Goal: Transaction & Acquisition: Purchase product/service

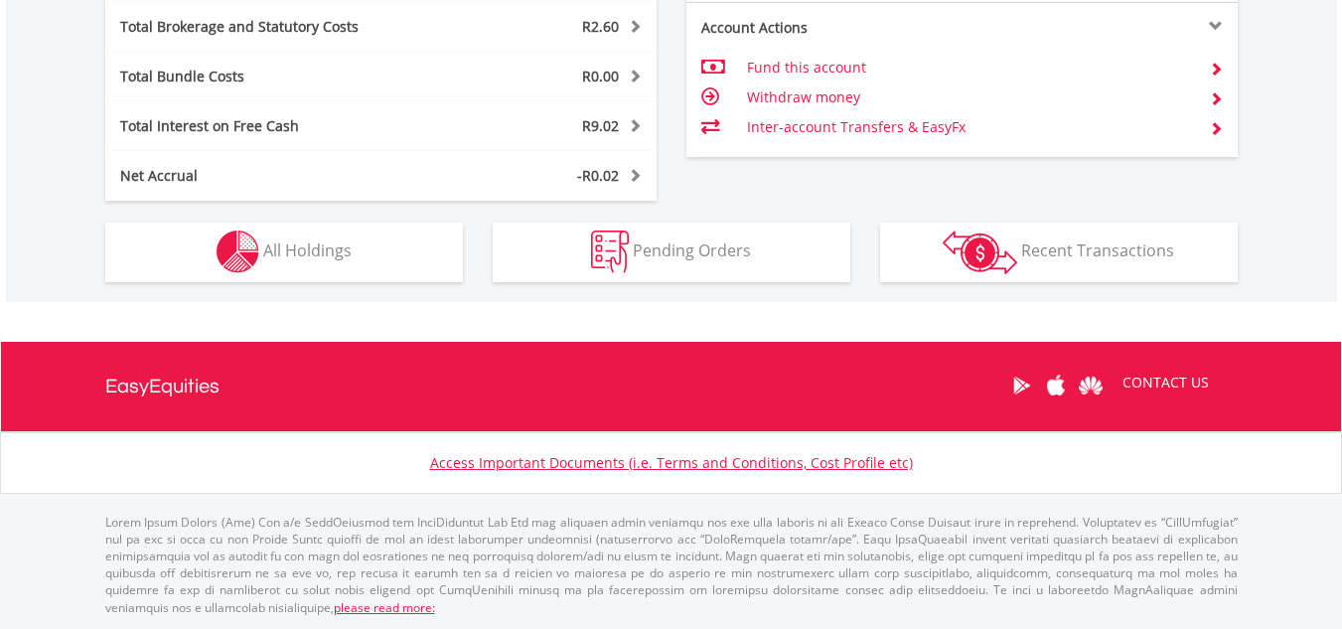
scroll to position [191, 377]
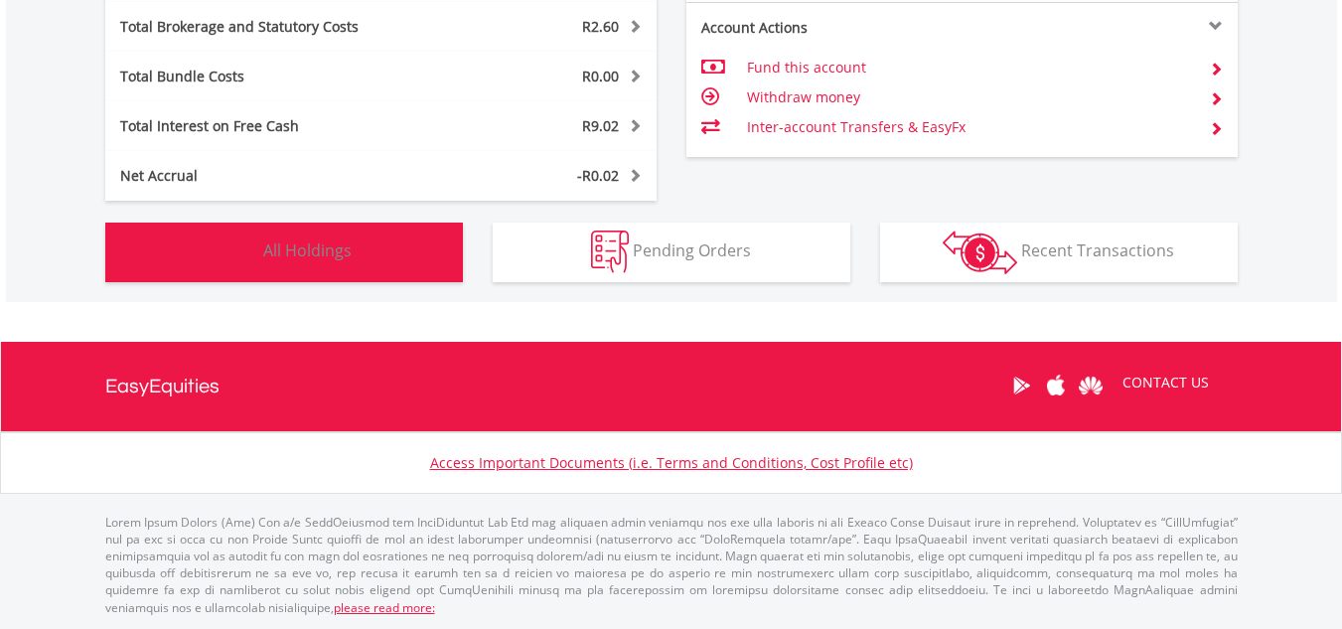
click at [312, 253] on span "All Holdings" at bounding box center [307, 250] width 88 height 22
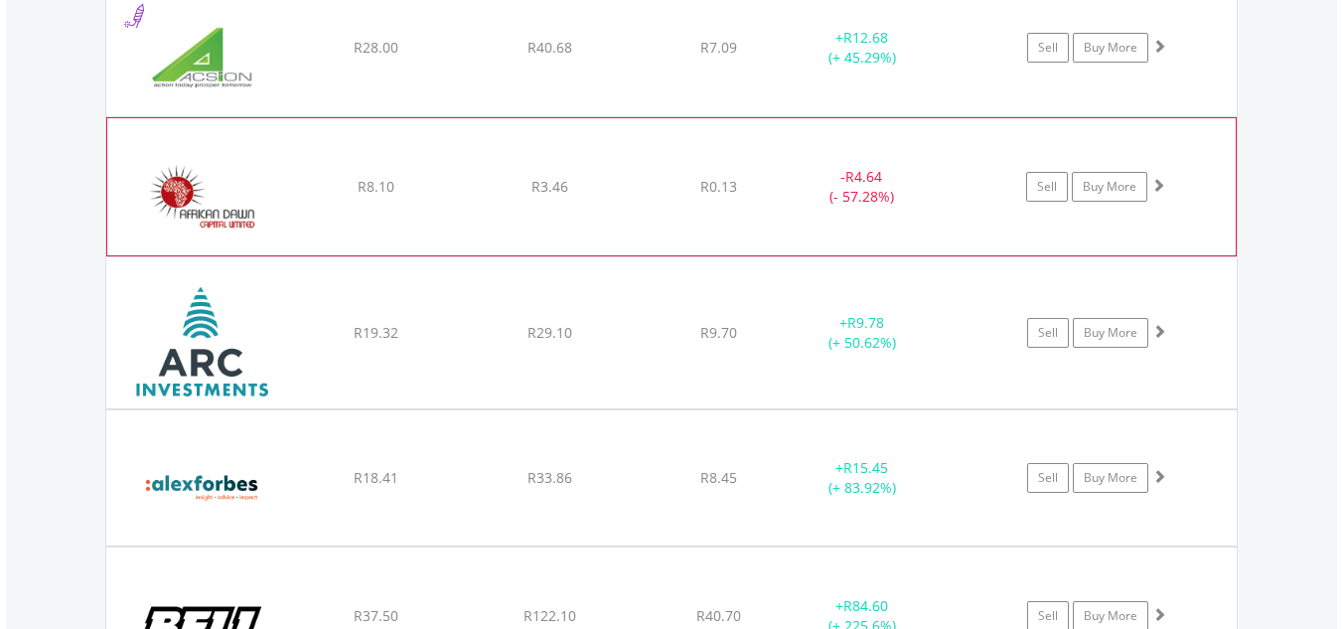
scroll to position [1751, 0]
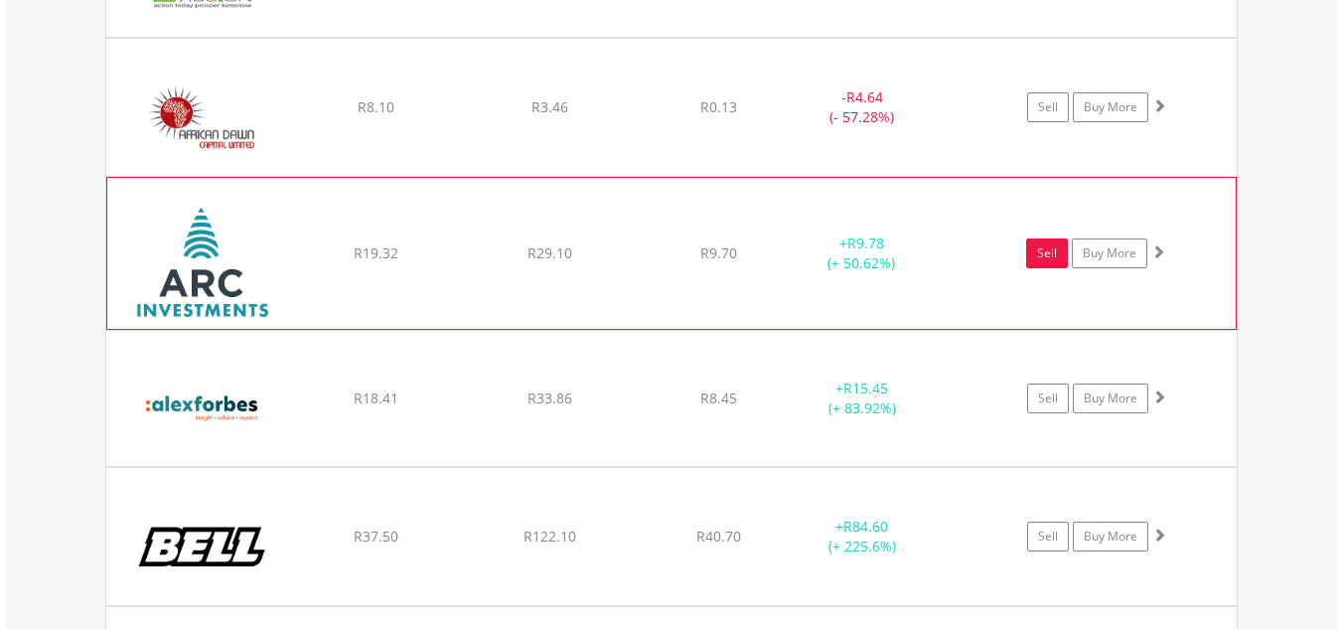
click at [1054, 253] on link "Sell" at bounding box center [1047, 253] width 42 height 30
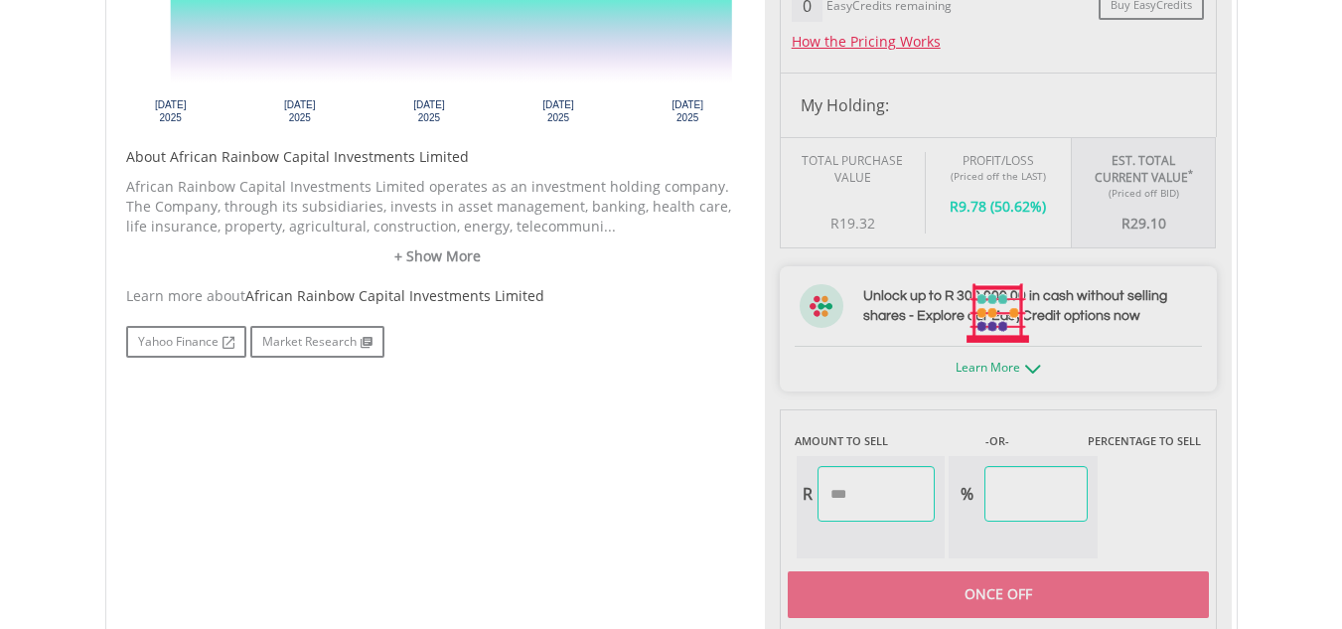
type input "*****"
type input "******"
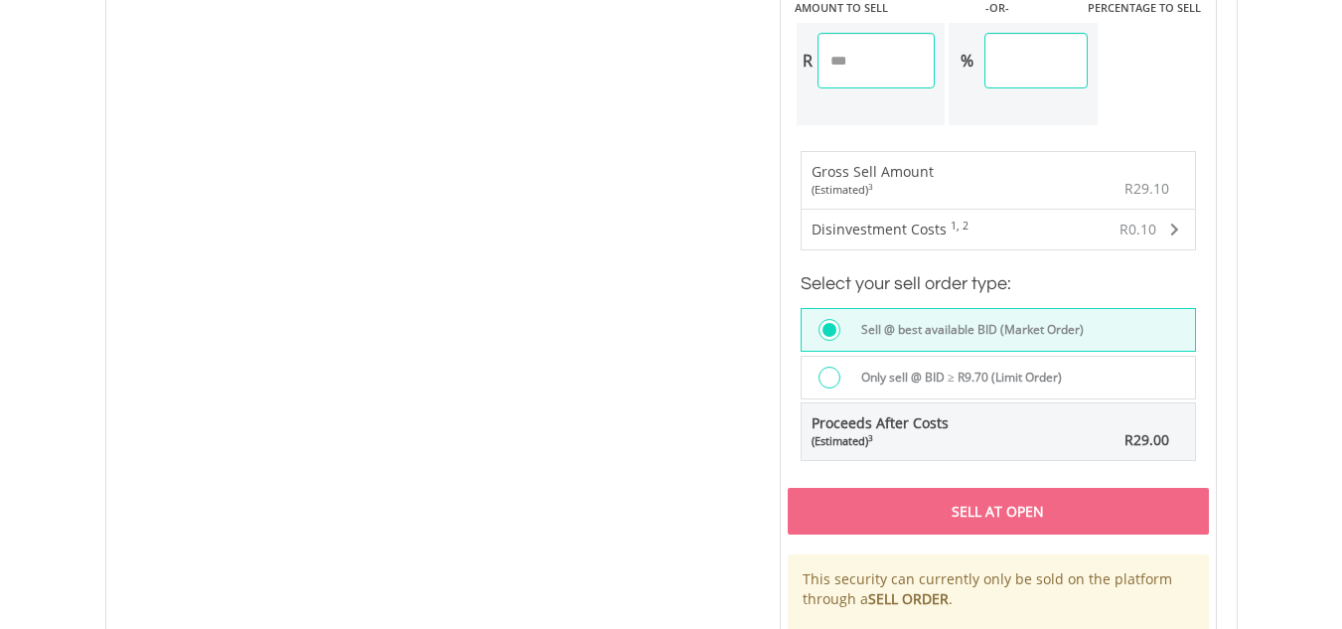
scroll to position [1501, 0]
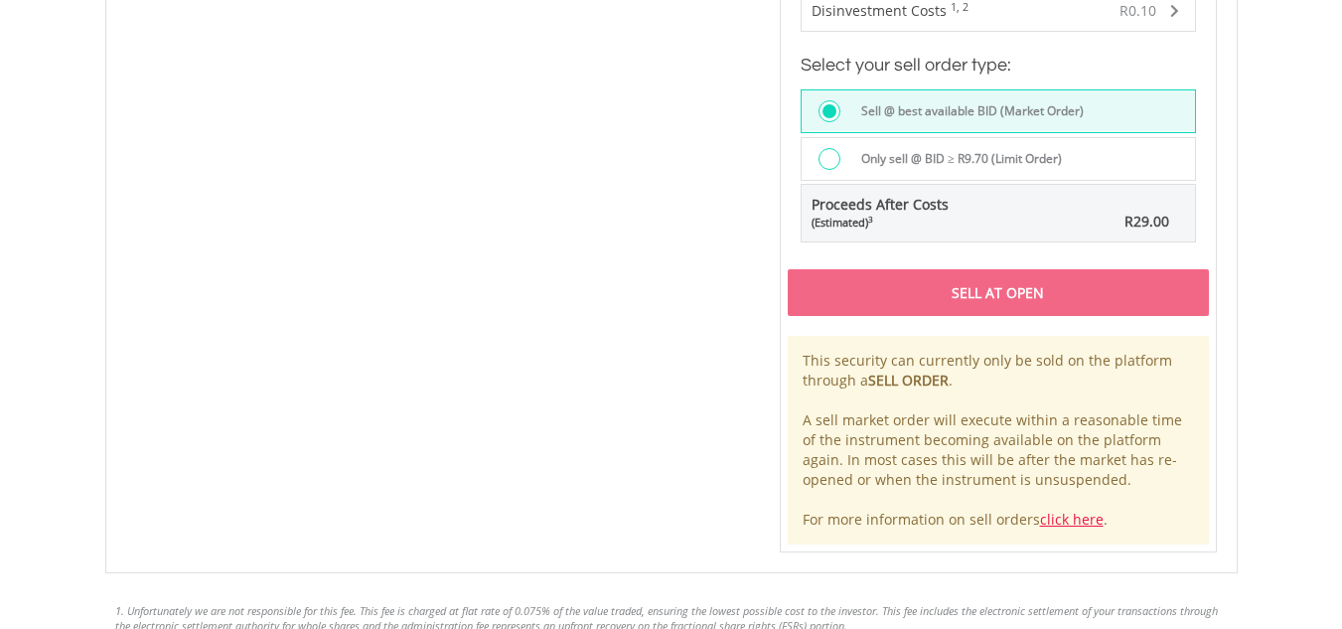
click at [839, 164] on div at bounding box center [834, 161] width 32 height 26
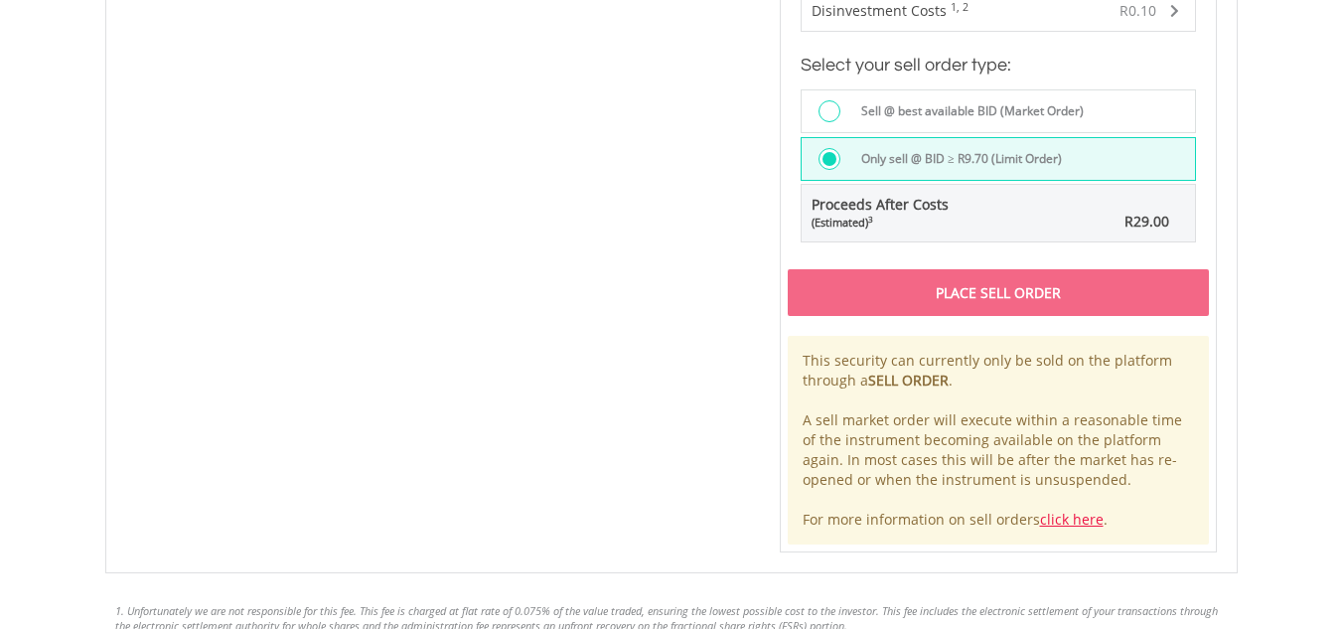
click at [823, 103] on div at bounding box center [829, 111] width 22 height 22
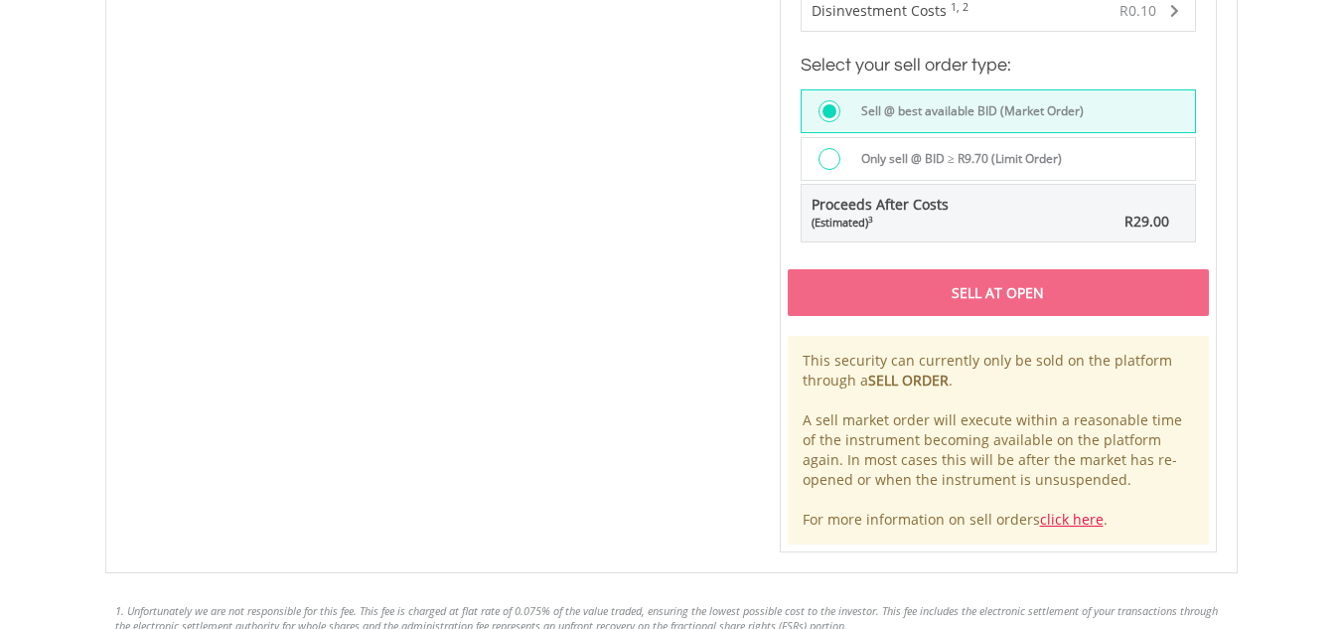
click at [1020, 305] on div "Sell At Open" at bounding box center [997, 292] width 421 height 46
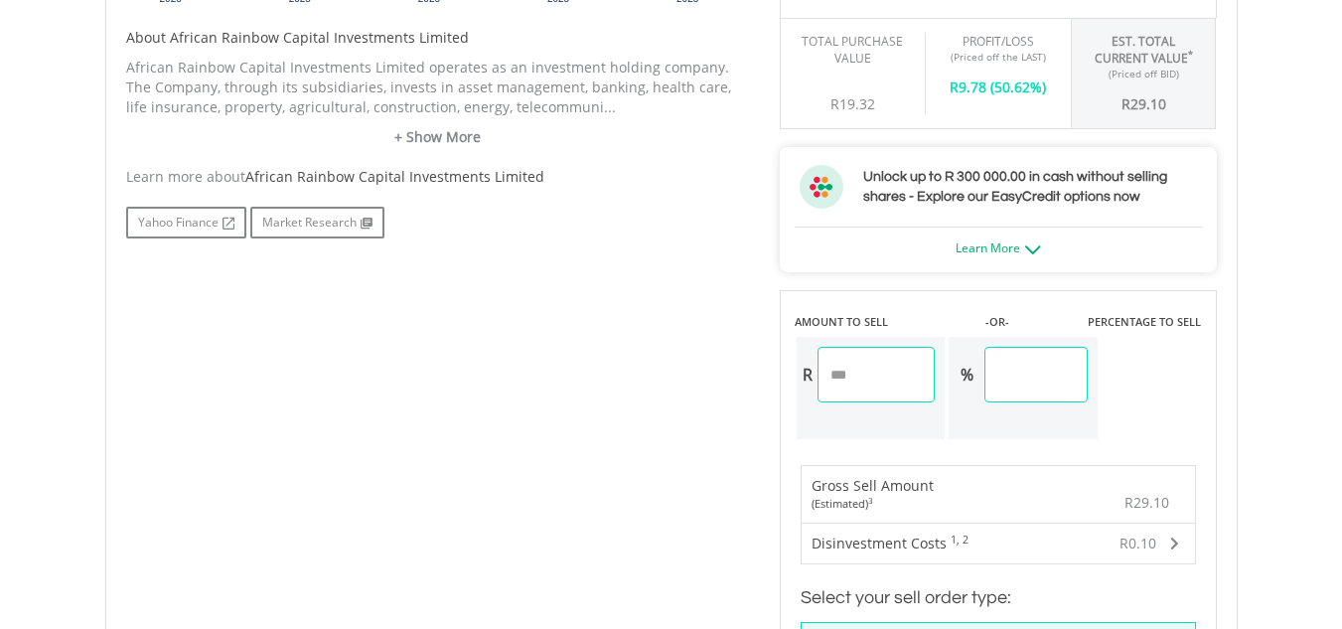
scroll to position [906, 0]
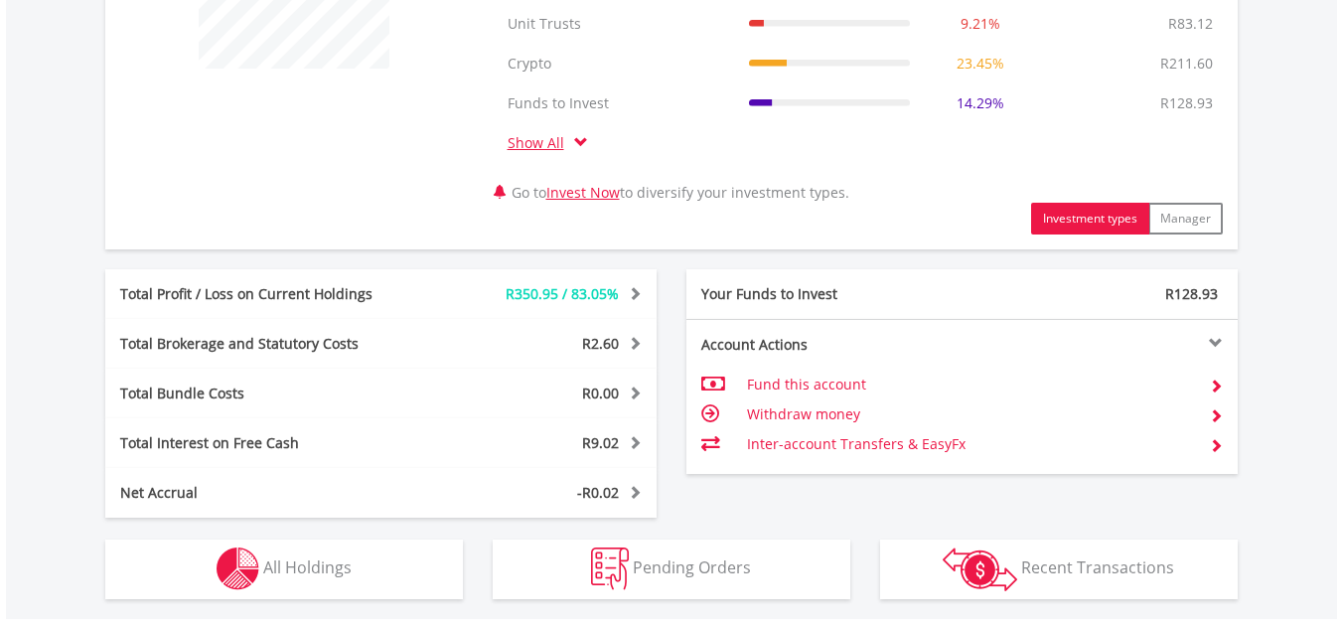
scroll to position [1111, 0]
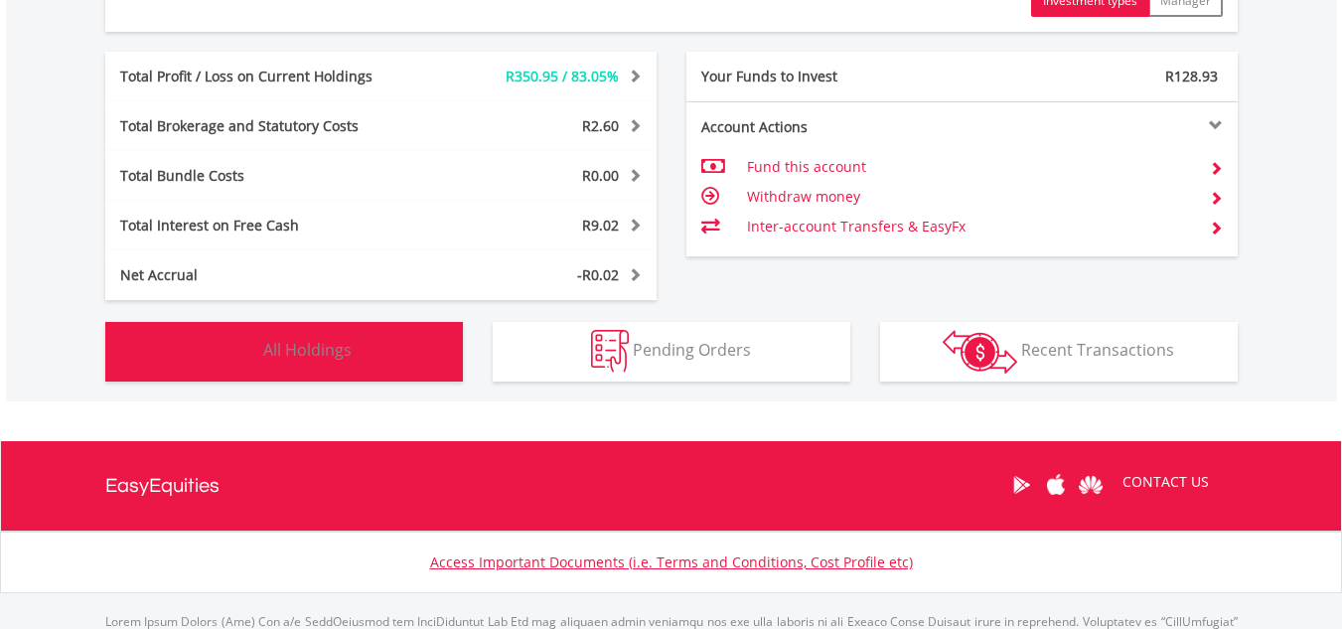
click at [287, 354] on span "All Holdings" at bounding box center [307, 350] width 88 height 22
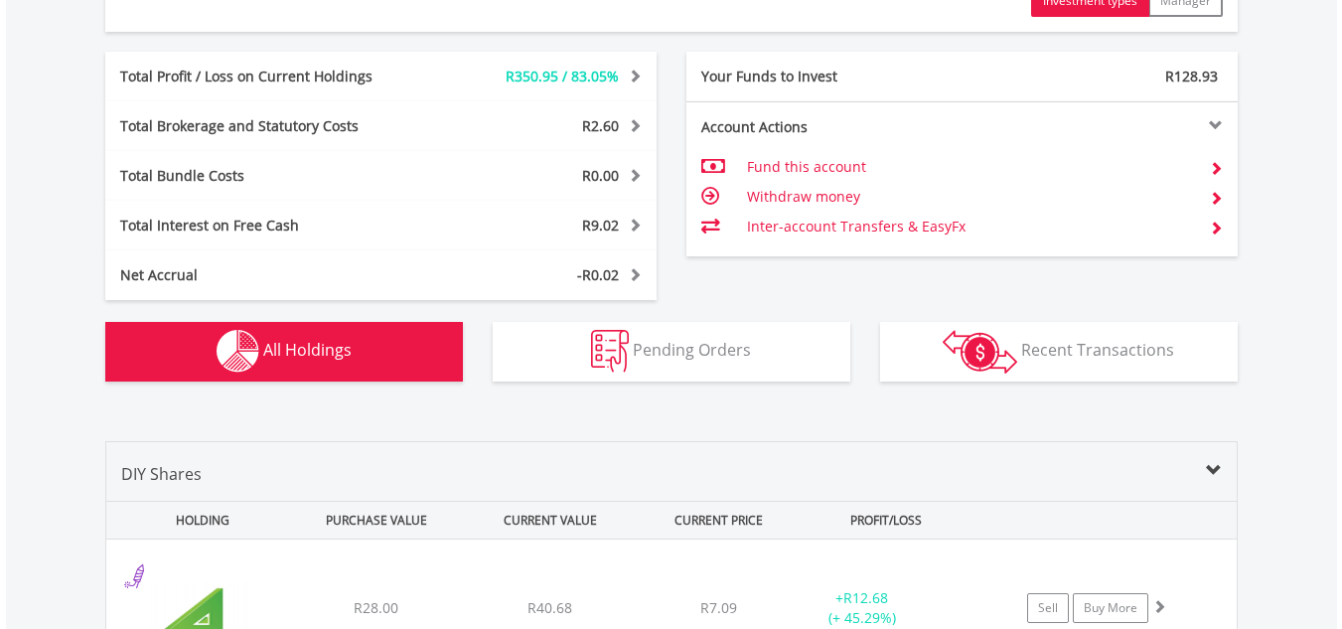
scroll to position [1552, 0]
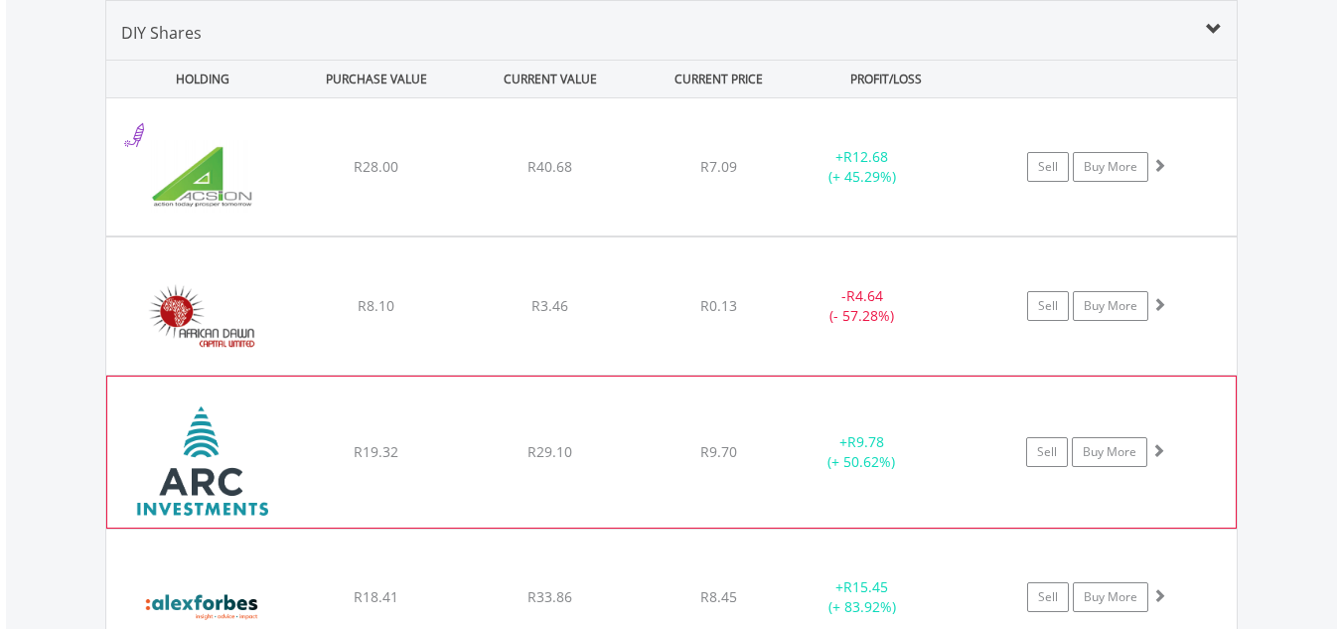
click at [279, 457] on img at bounding box center [202, 461] width 171 height 120
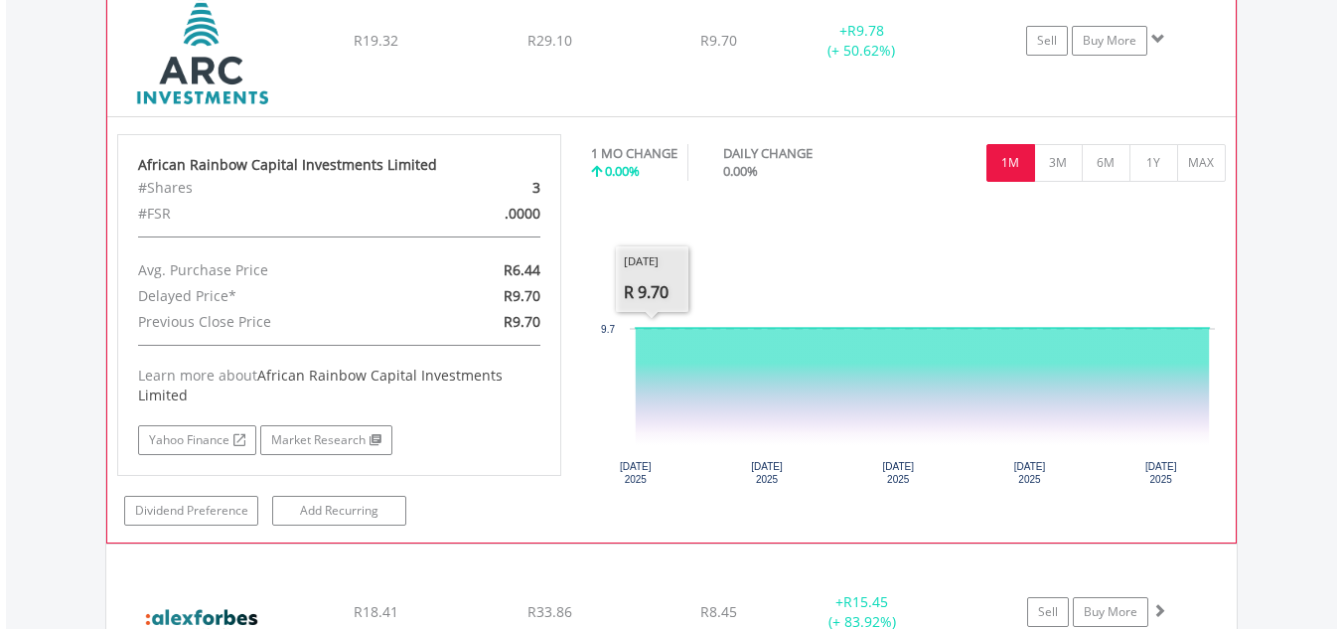
scroll to position [1751, 0]
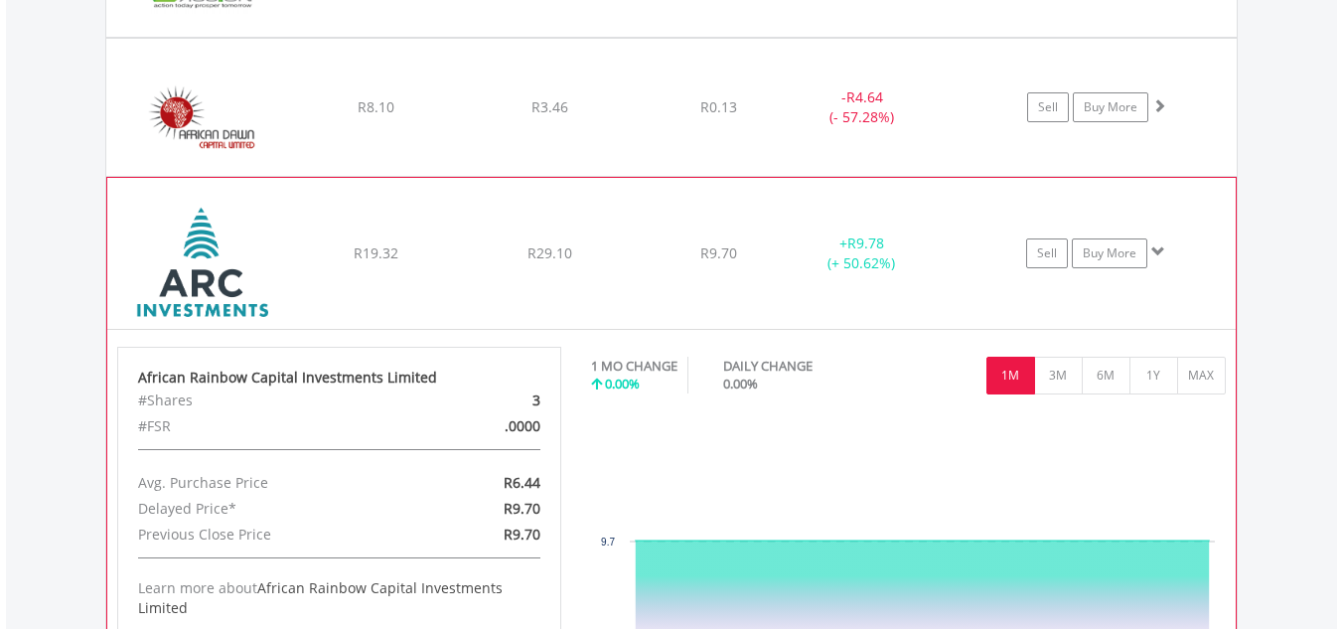
click at [1159, 245] on span at bounding box center [1158, 251] width 14 height 14
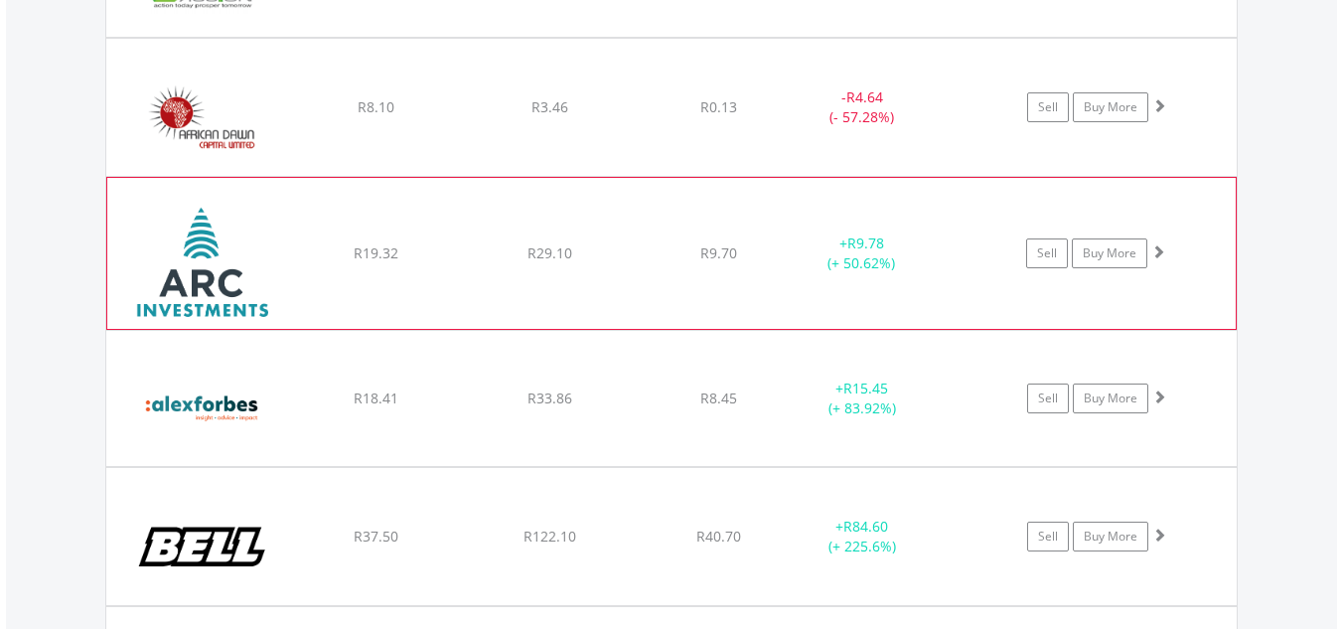
click at [1159, 245] on span at bounding box center [1158, 251] width 14 height 14
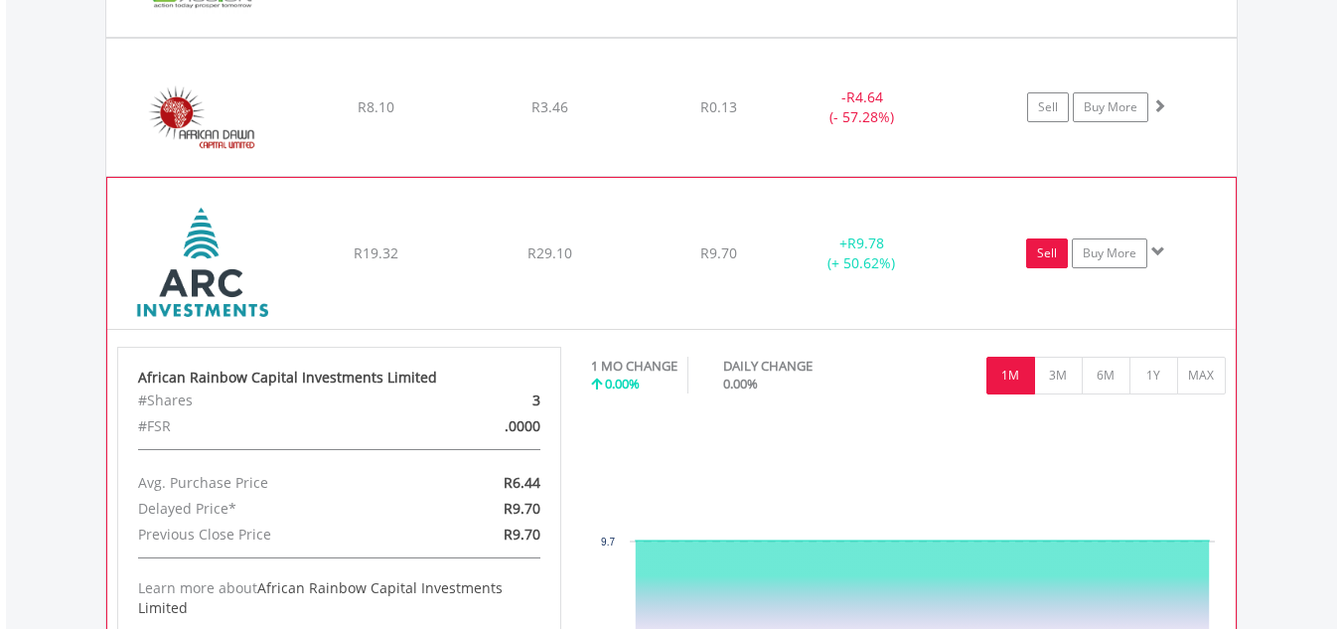
click at [1047, 252] on link "Sell" at bounding box center [1047, 253] width 42 height 30
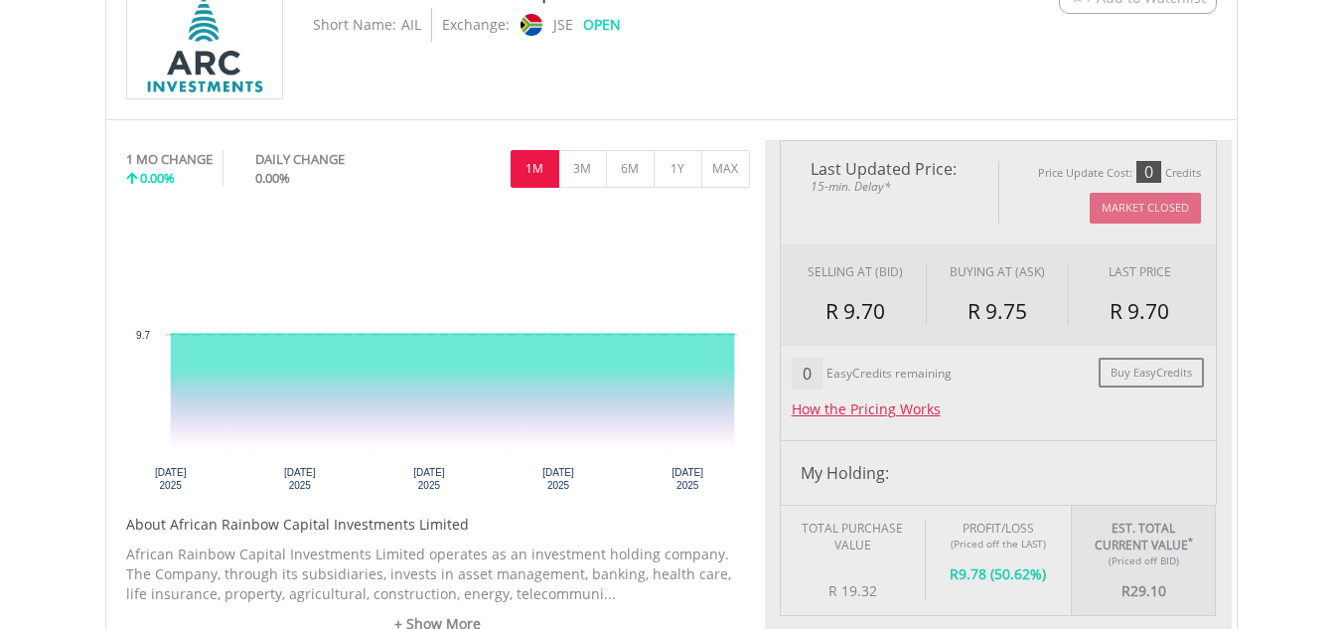
scroll to position [497, 0]
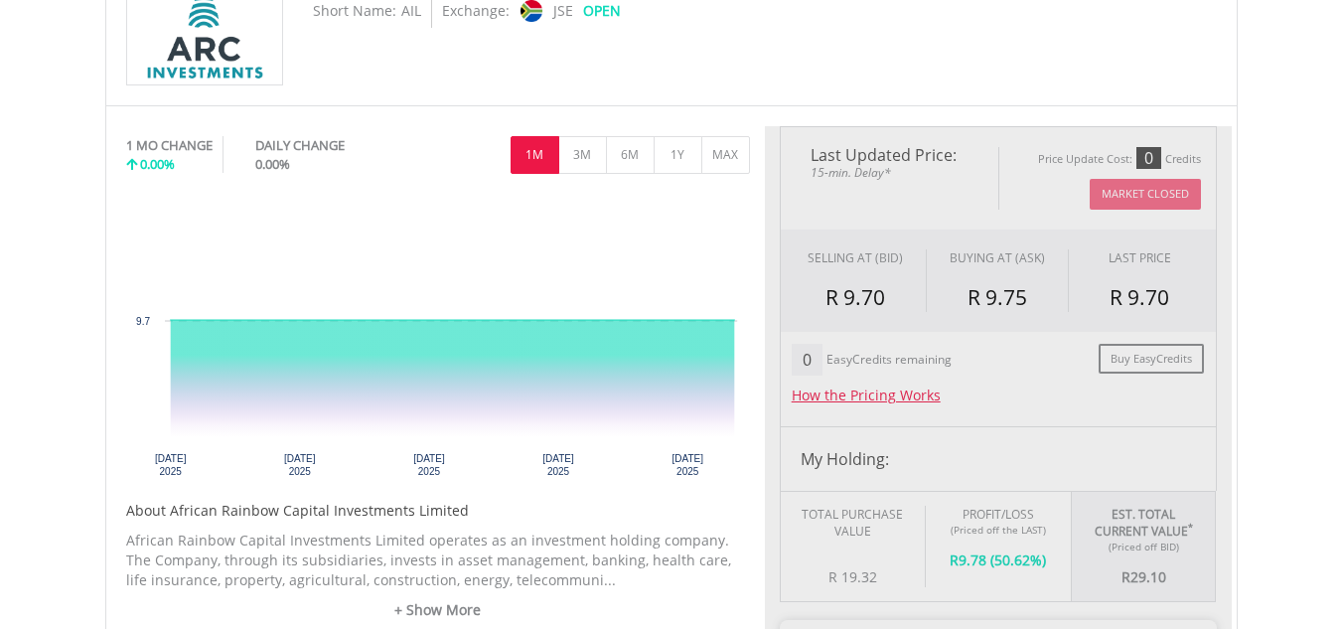
type input "*****"
type input "******"
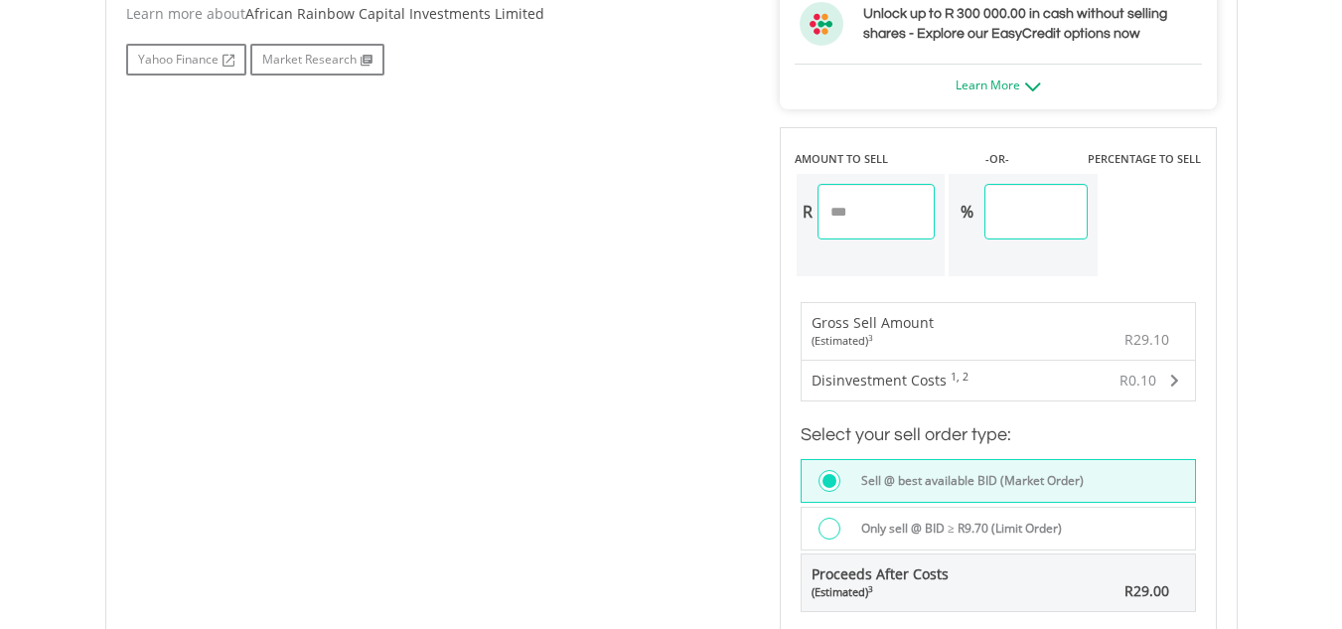
scroll to position [1192, 0]
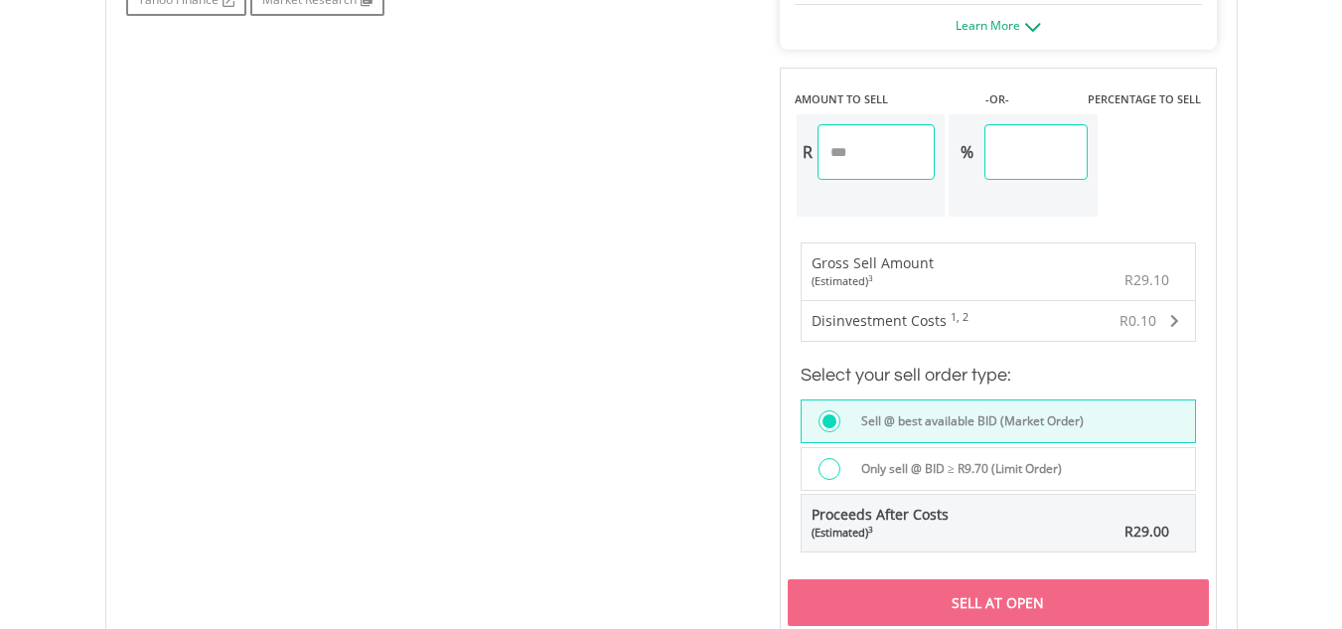
click at [913, 155] on input "*****" at bounding box center [876, 152] width 118 height 56
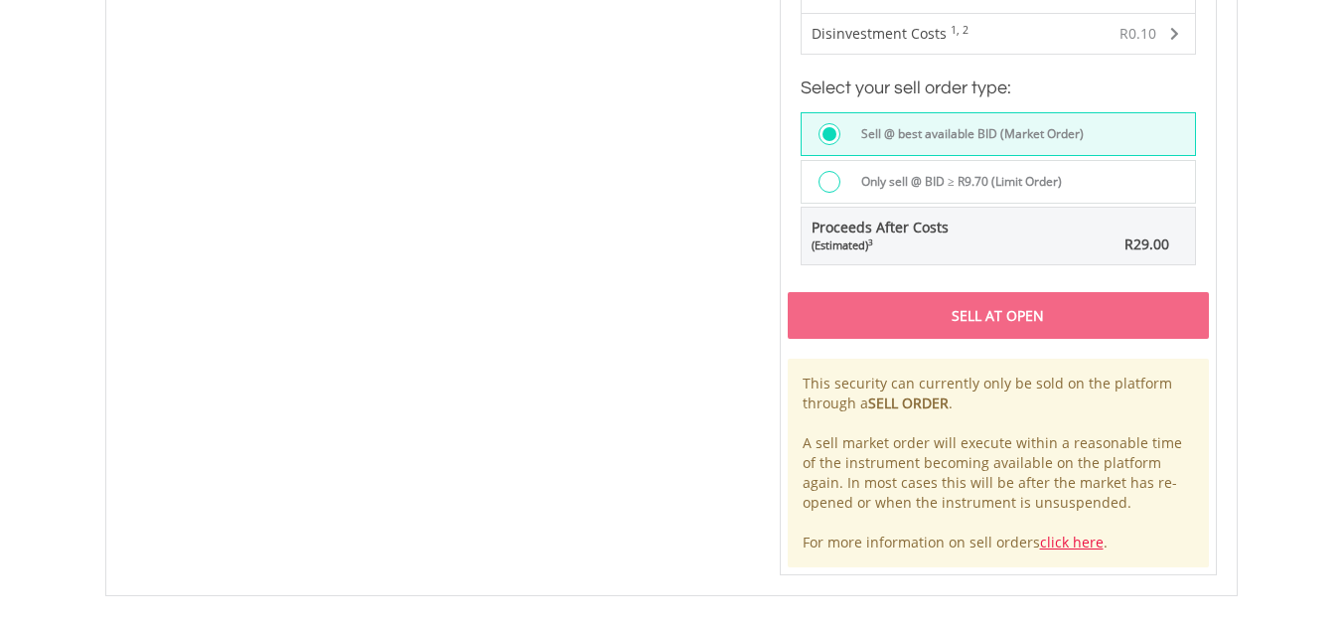
scroll to position [1490, 0]
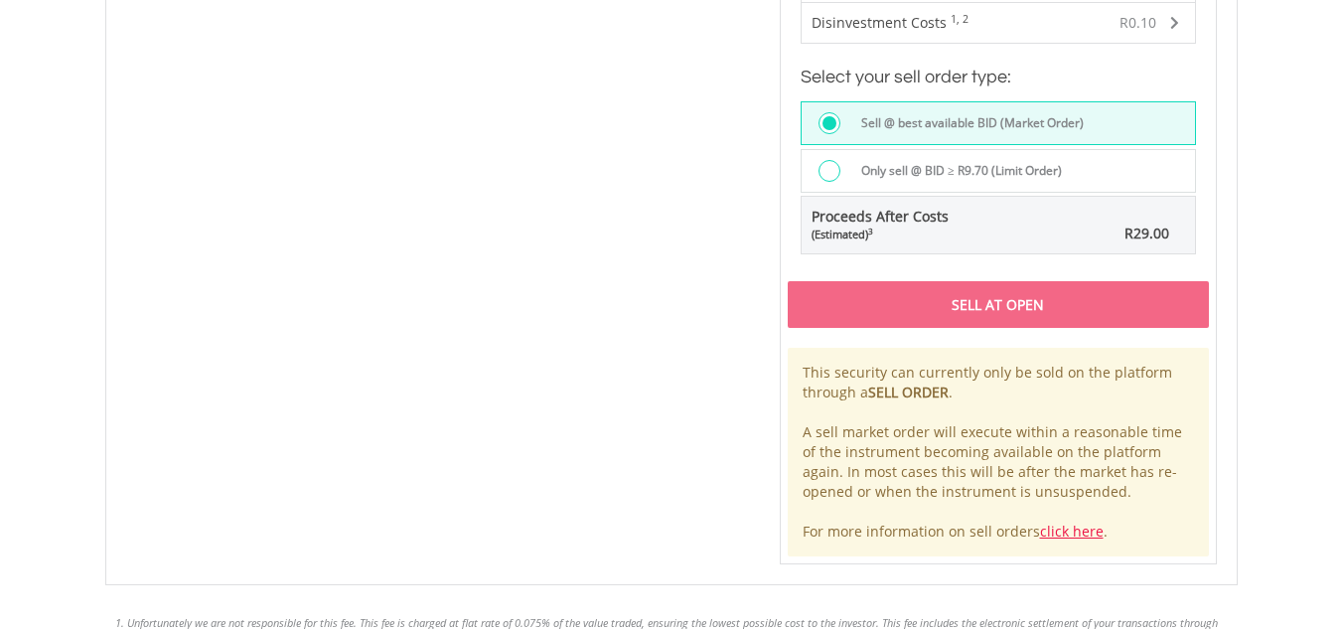
click at [926, 312] on div "Sell At Open" at bounding box center [997, 304] width 421 height 46
click at [1062, 527] on link "click here" at bounding box center [1072, 530] width 64 height 19
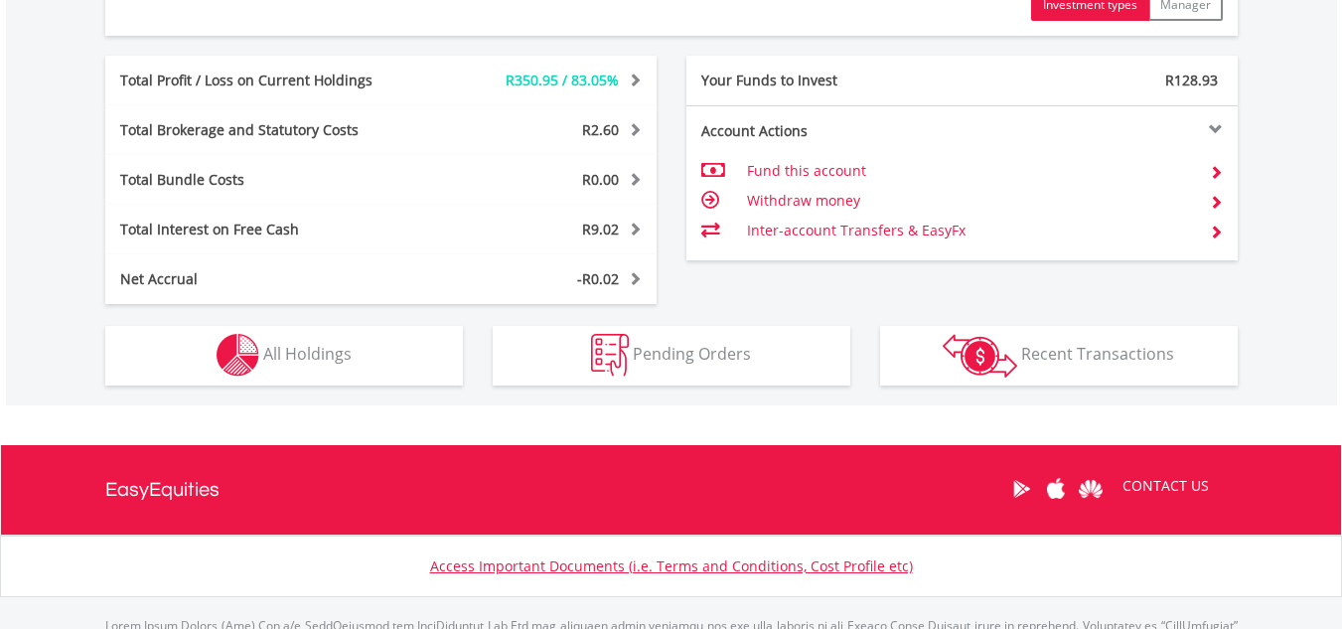
scroll to position [1012, 0]
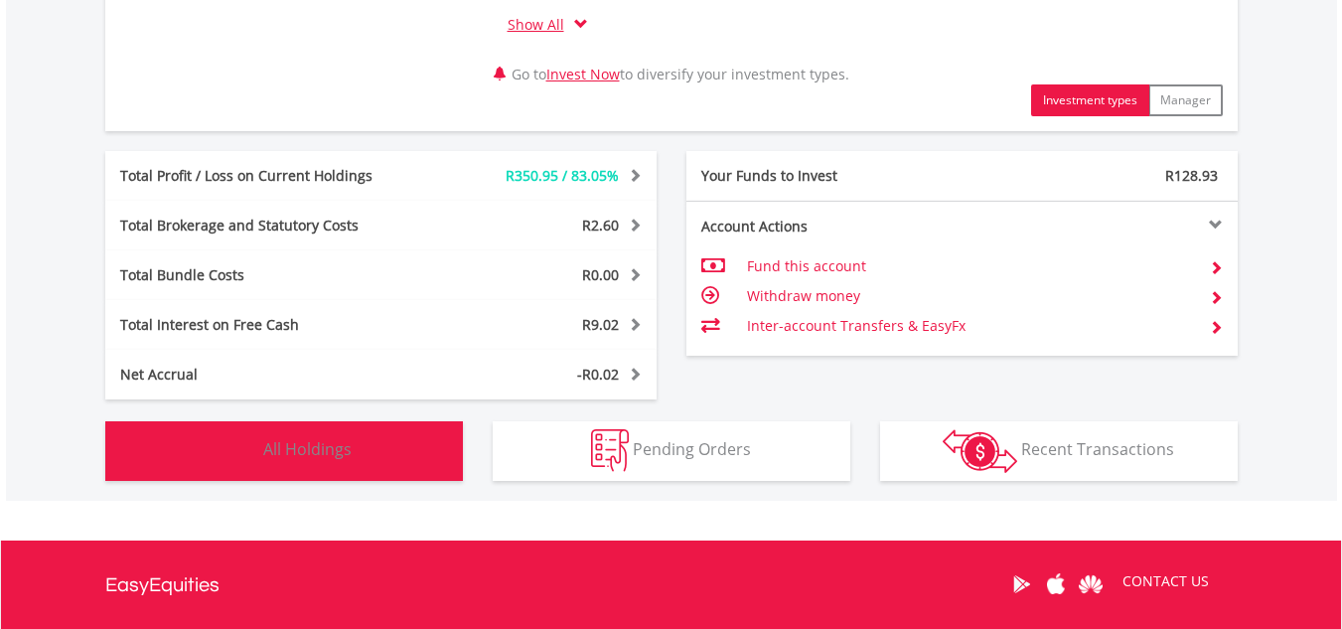
click at [287, 443] on span "All Holdings" at bounding box center [307, 449] width 88 height 22
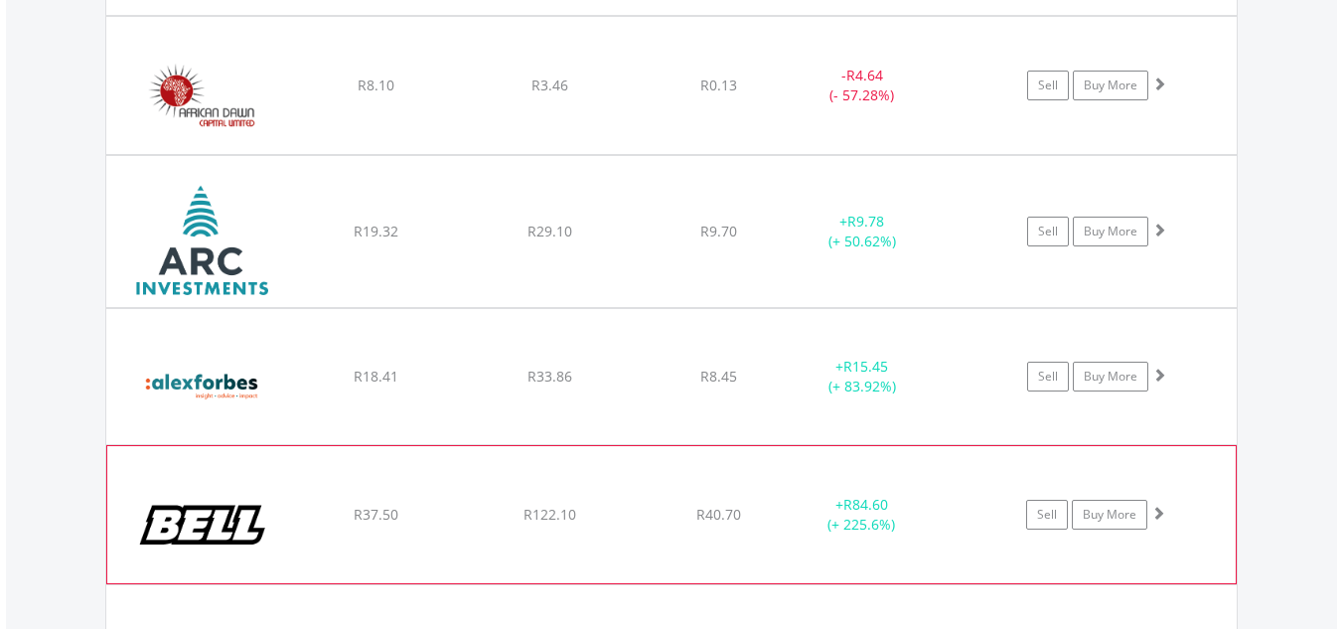
scroll to position [1919, 0]
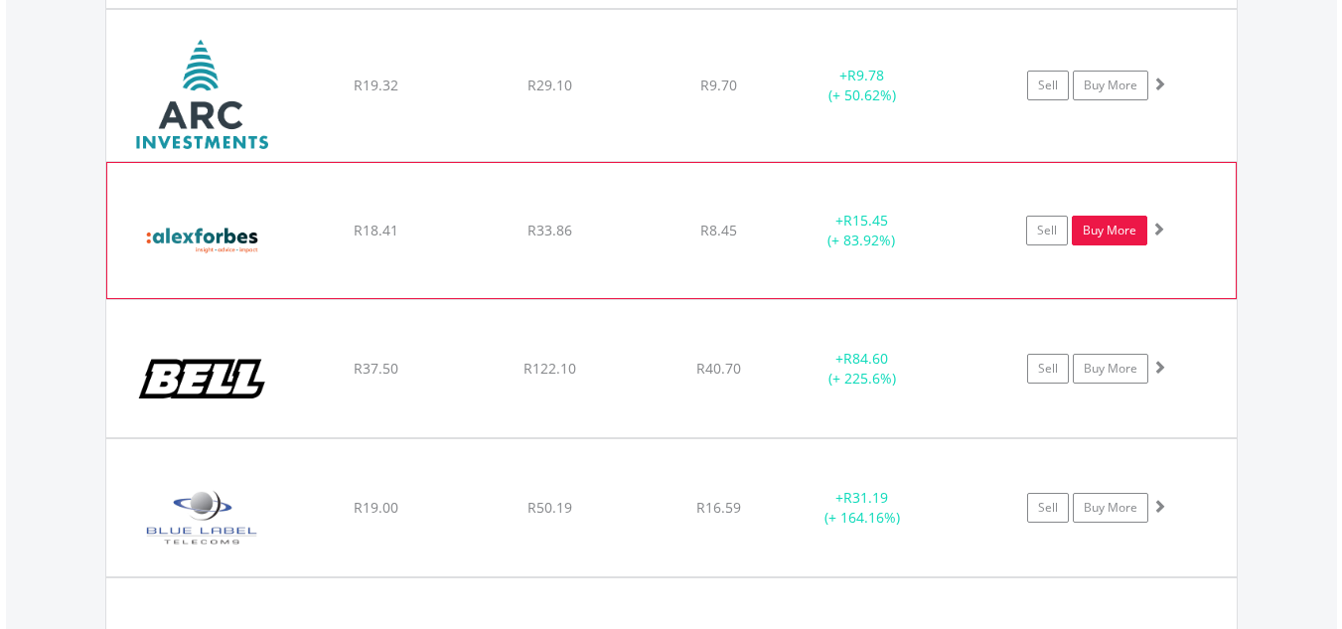
click at [1120, 237] on link "Buy More" at bounding box center [1108, 230] width 75 height 30
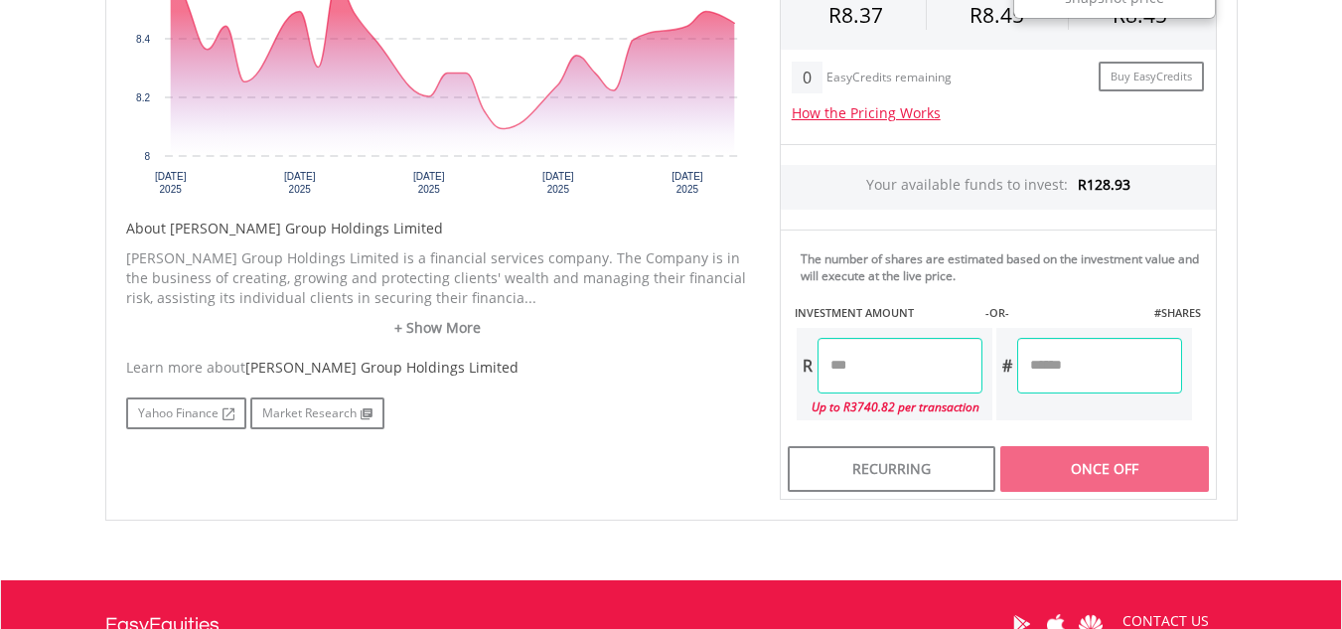
scroll to position [794, 0]
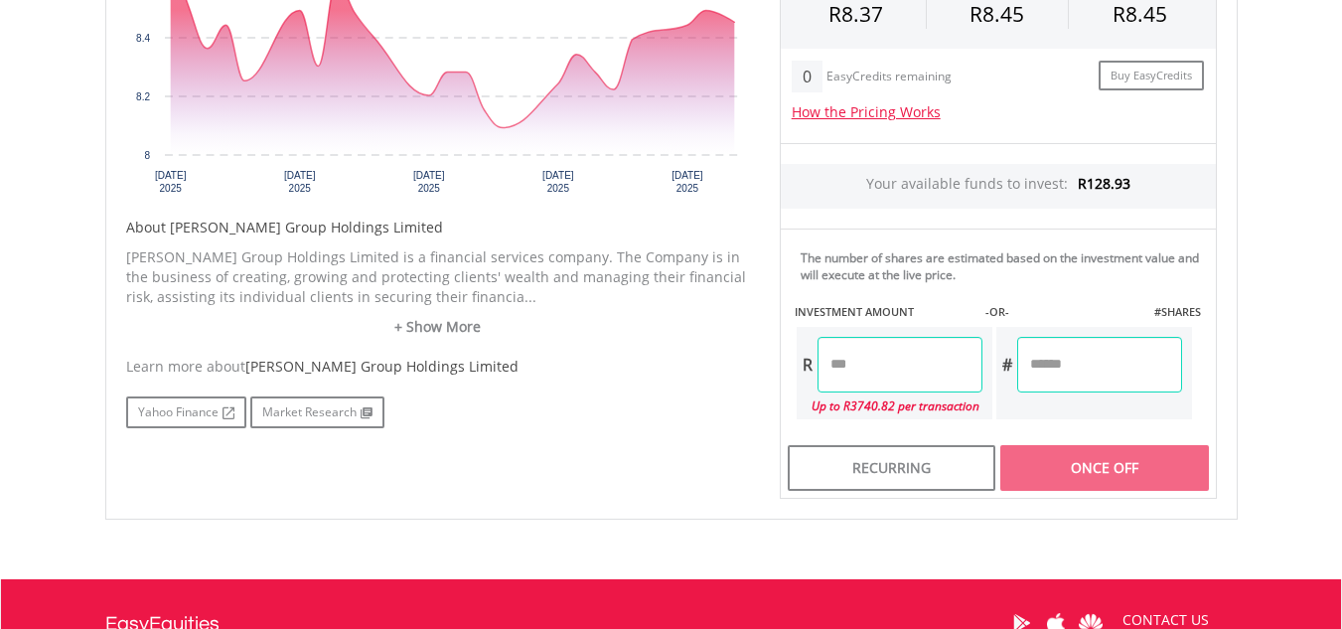
click at [910, 356] on input "number" at bounding box center [899, 365] width 165 height 56
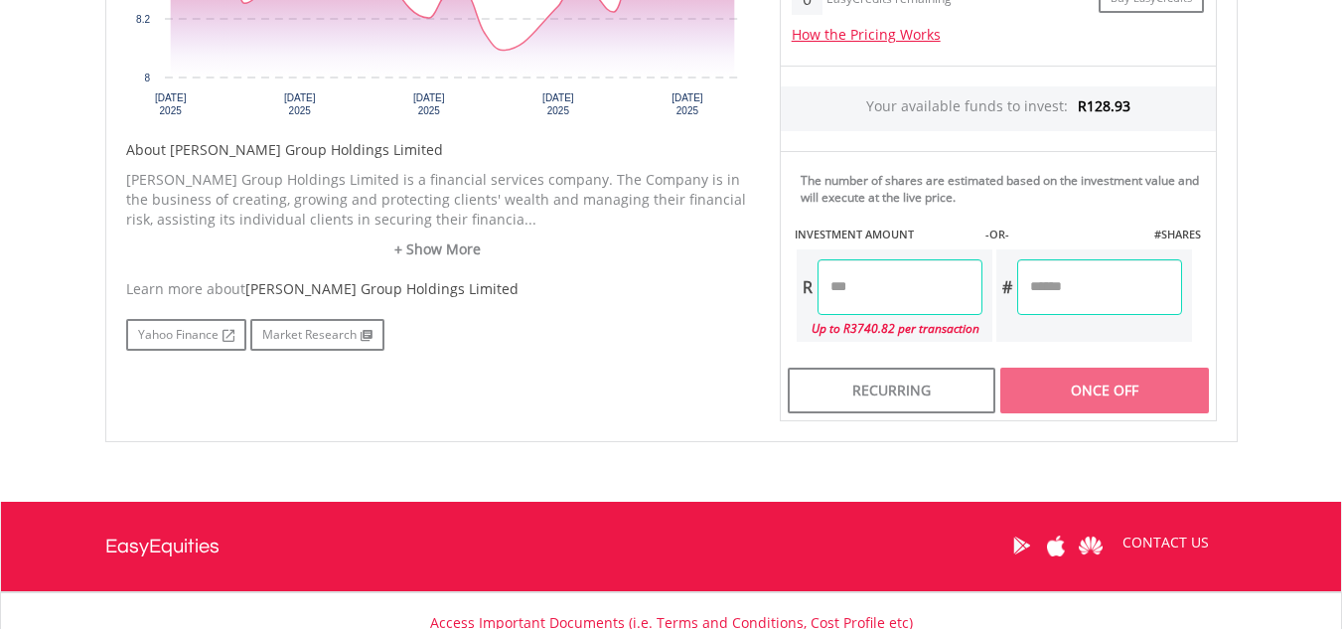
scroll to position [833, 0]
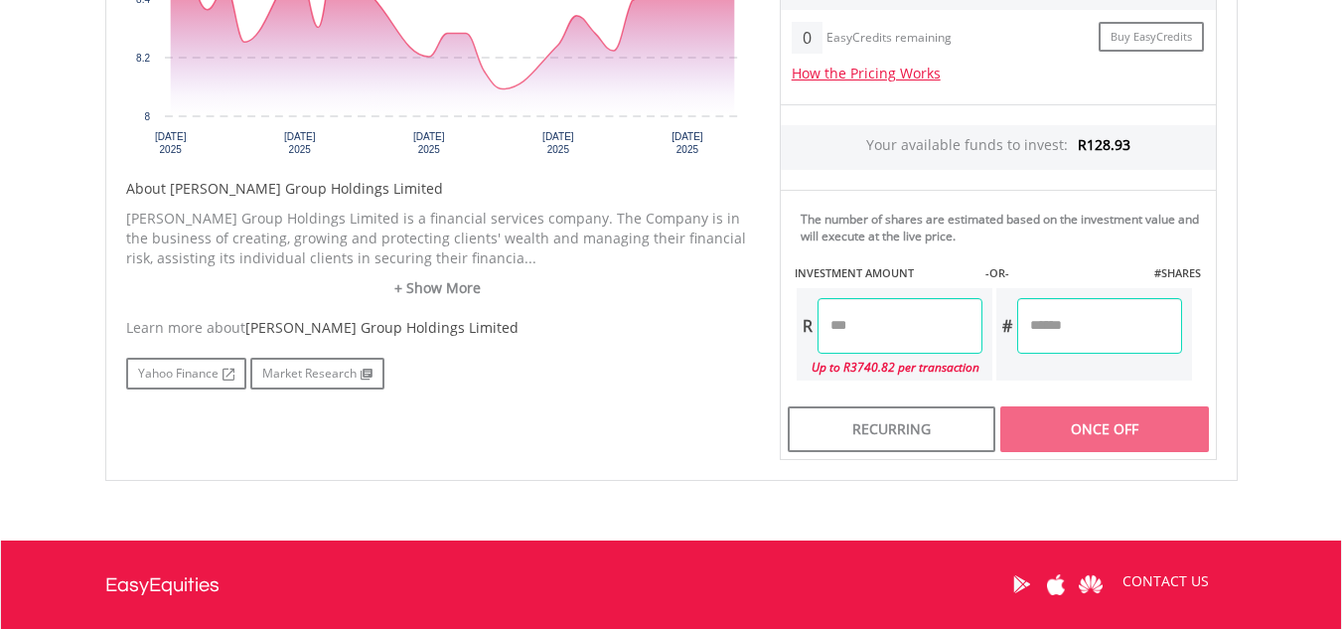
click at [870, 324] on input "number" at bounding box center [899, 326] width 165 height 56
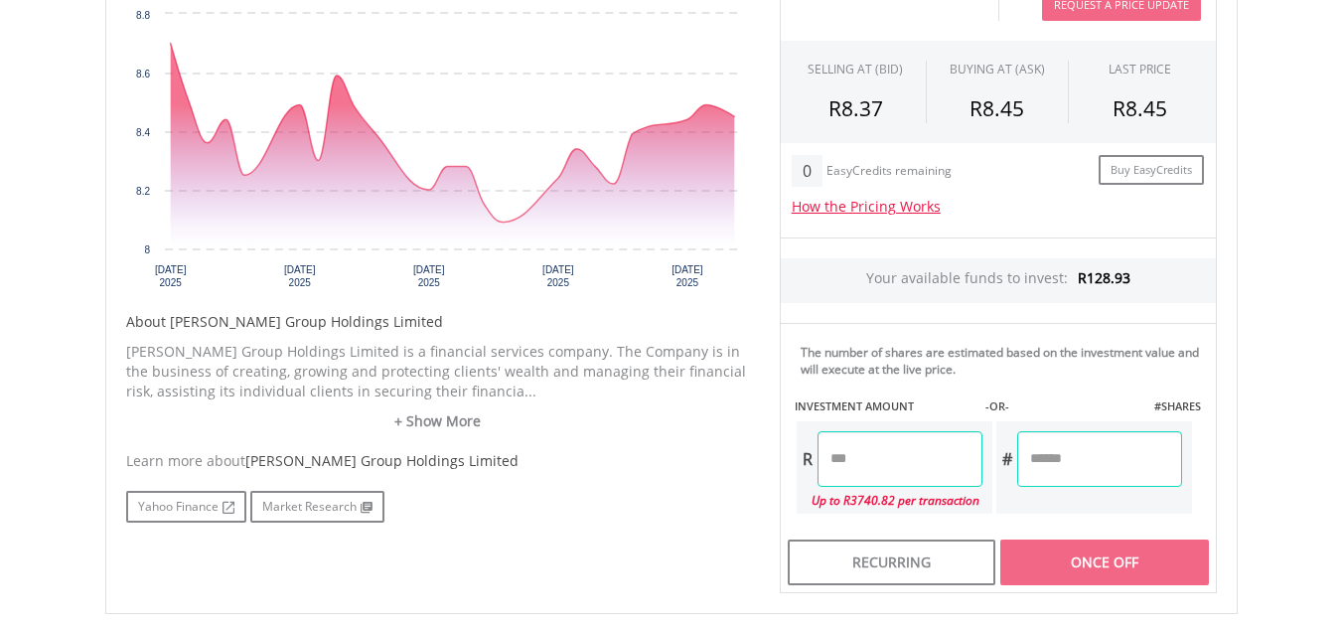
scroll to position [436, 0]
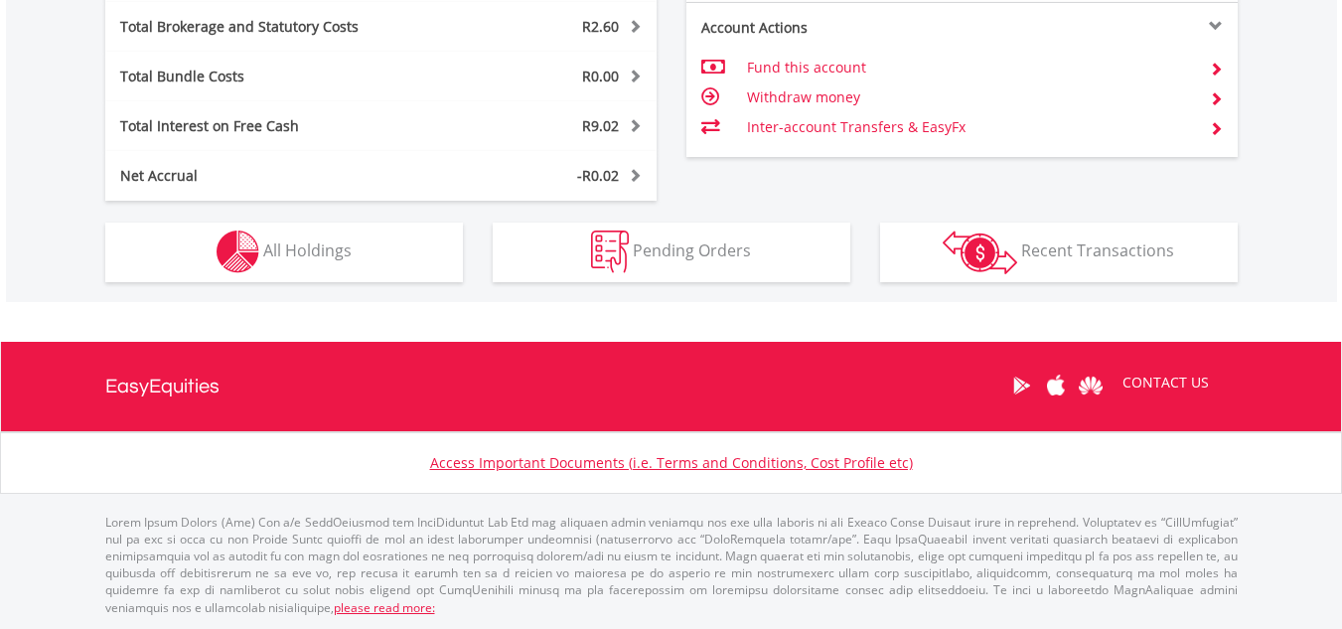
scroll to position [191, 377]
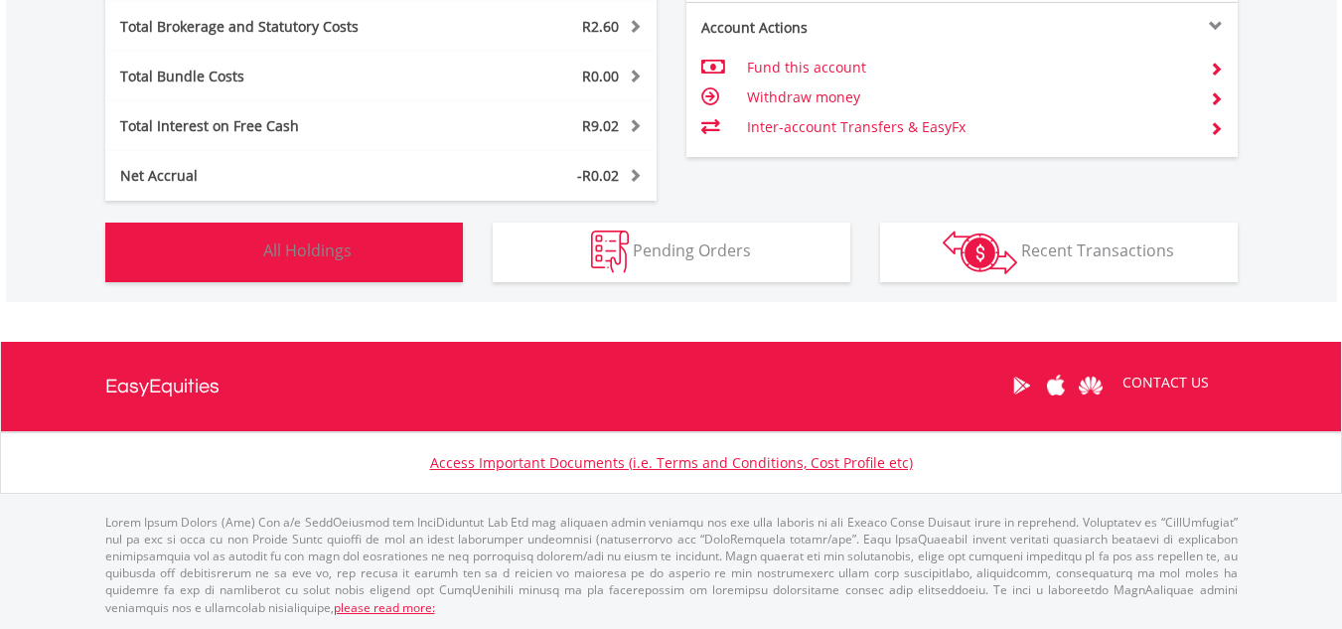
click at [303, 255] on span "All Holdings" at bounding box center [307, 250] width 88 height 22
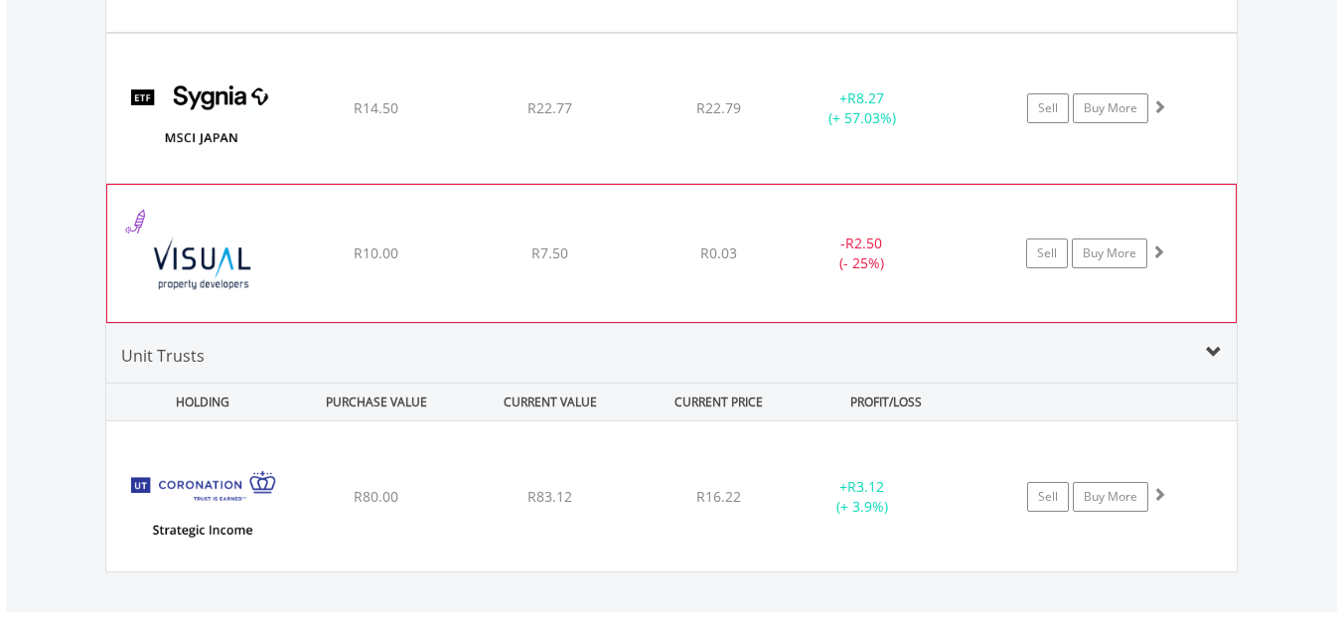
scroll to position [3340, 0]
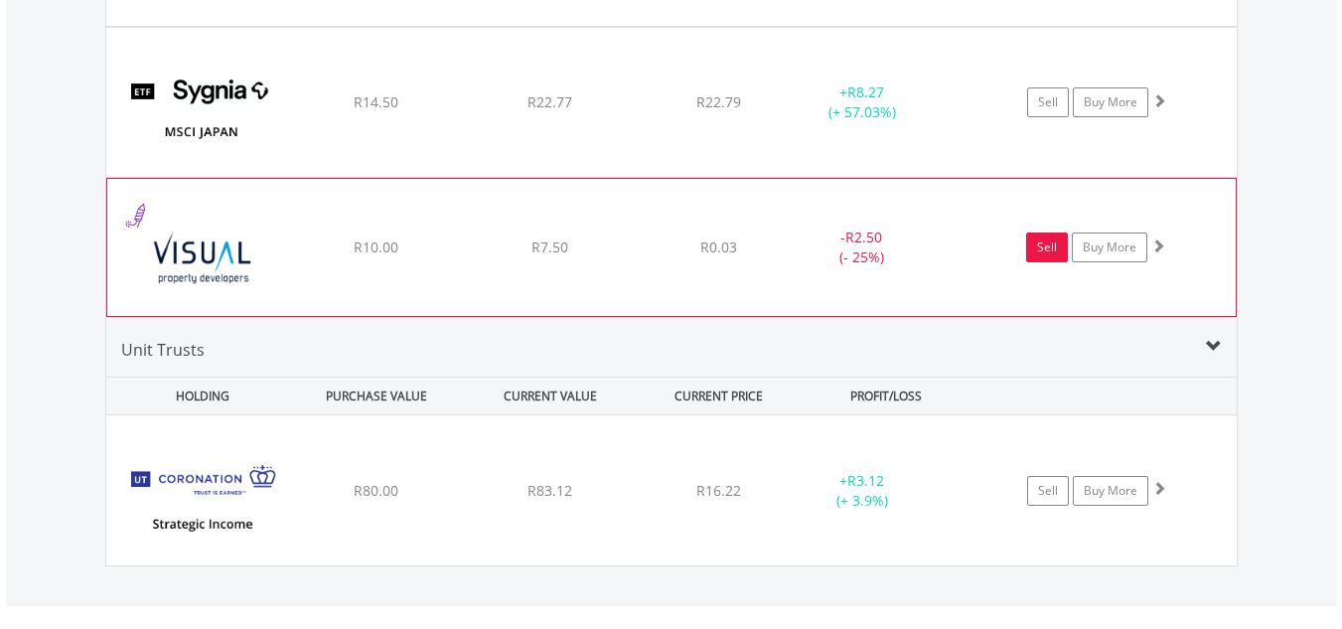
click at [1050, 246] on link "Sell" at bounding box center [1047, 247] width 42 height 30
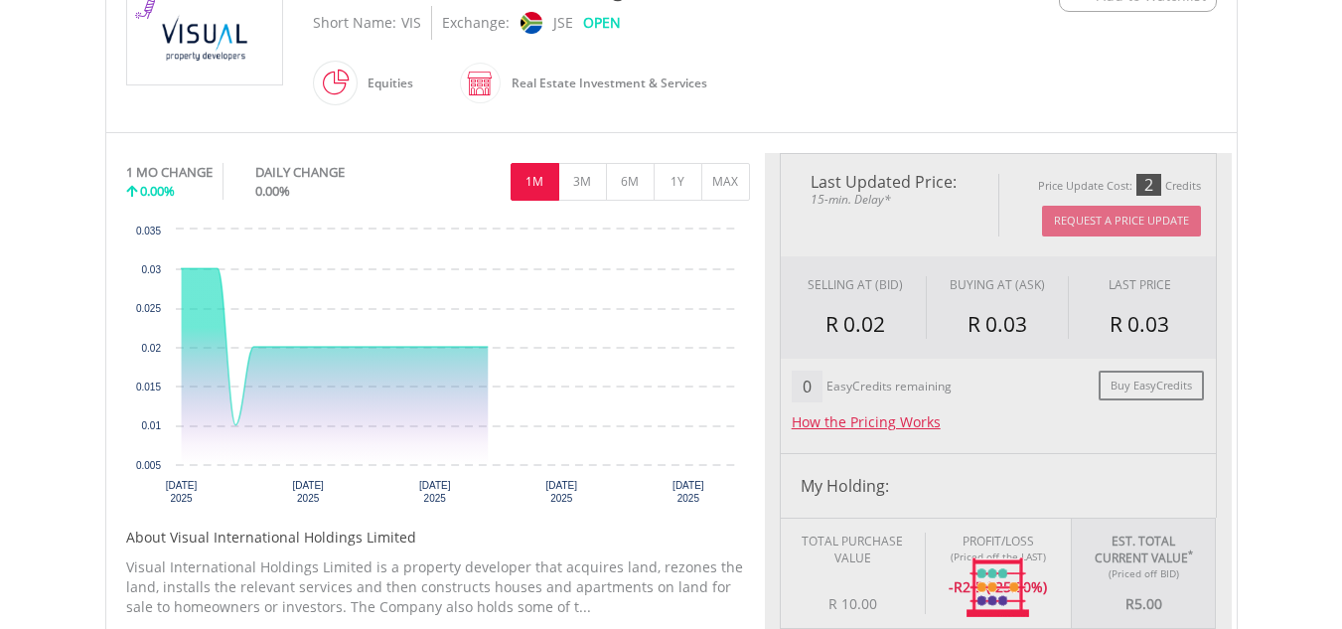
scroll to position [497, 0]
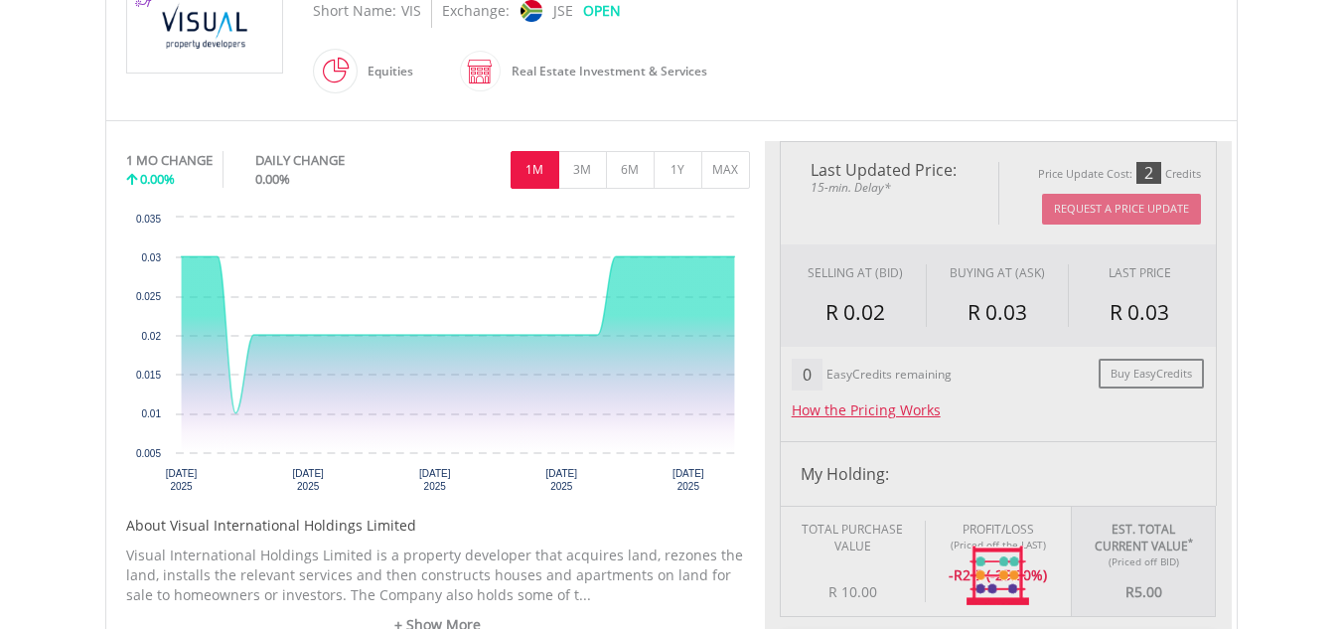
type input "****"
type input "******"
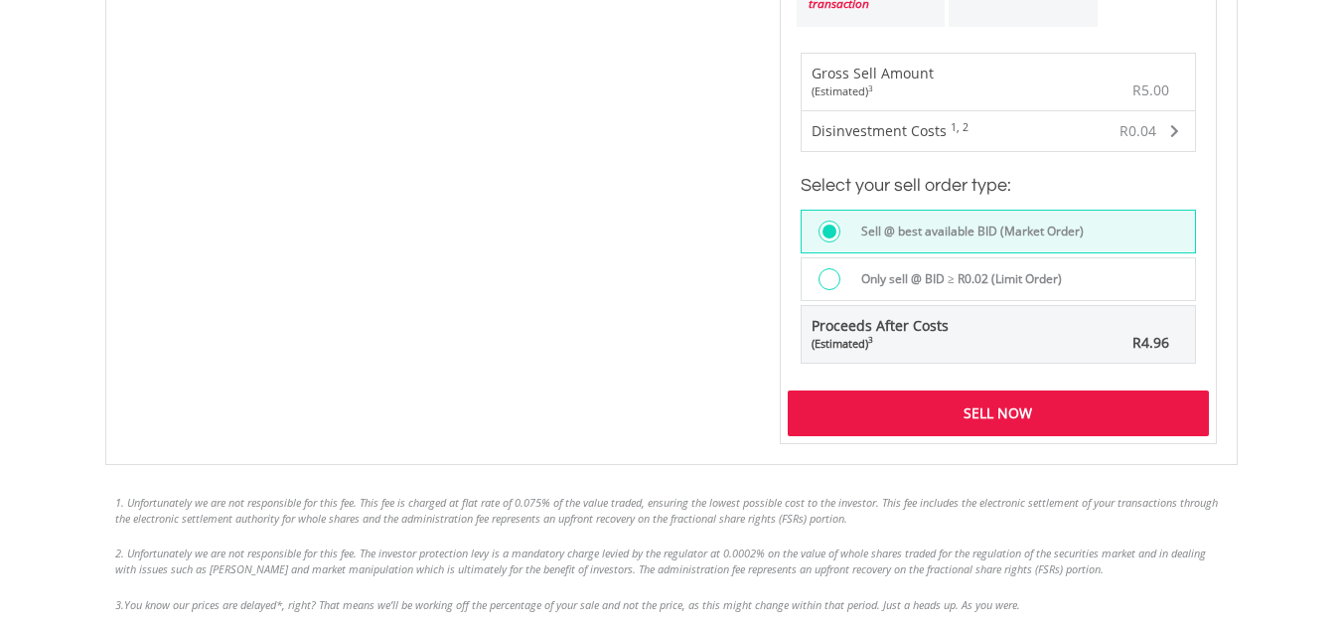
scroll to position [1291, 0]
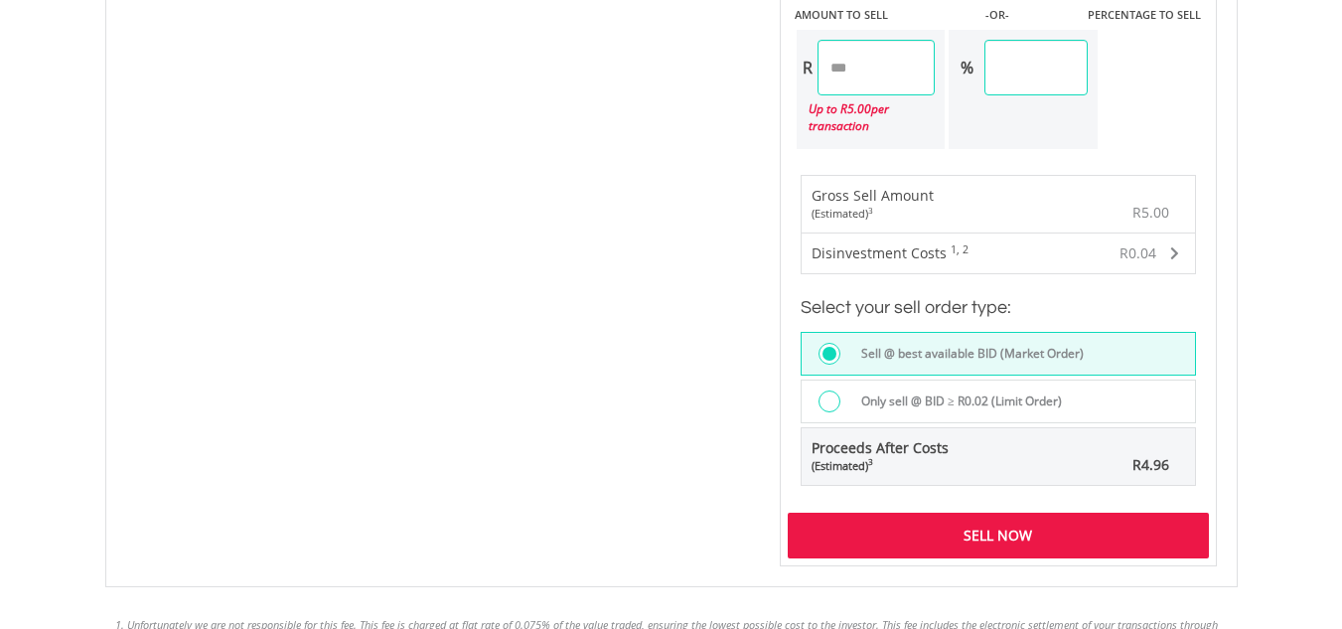
click at [907, 64] on input "****" at bounding box center [876, 68] width 118 height 56
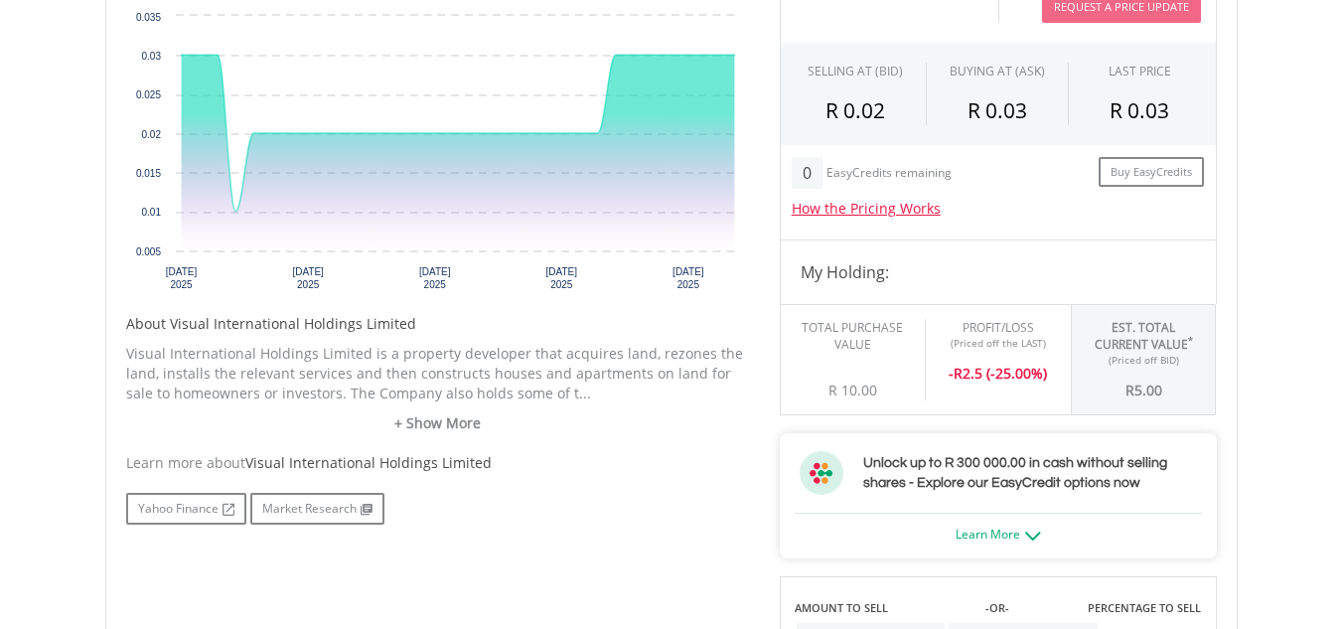
scroll to position [695, 0]
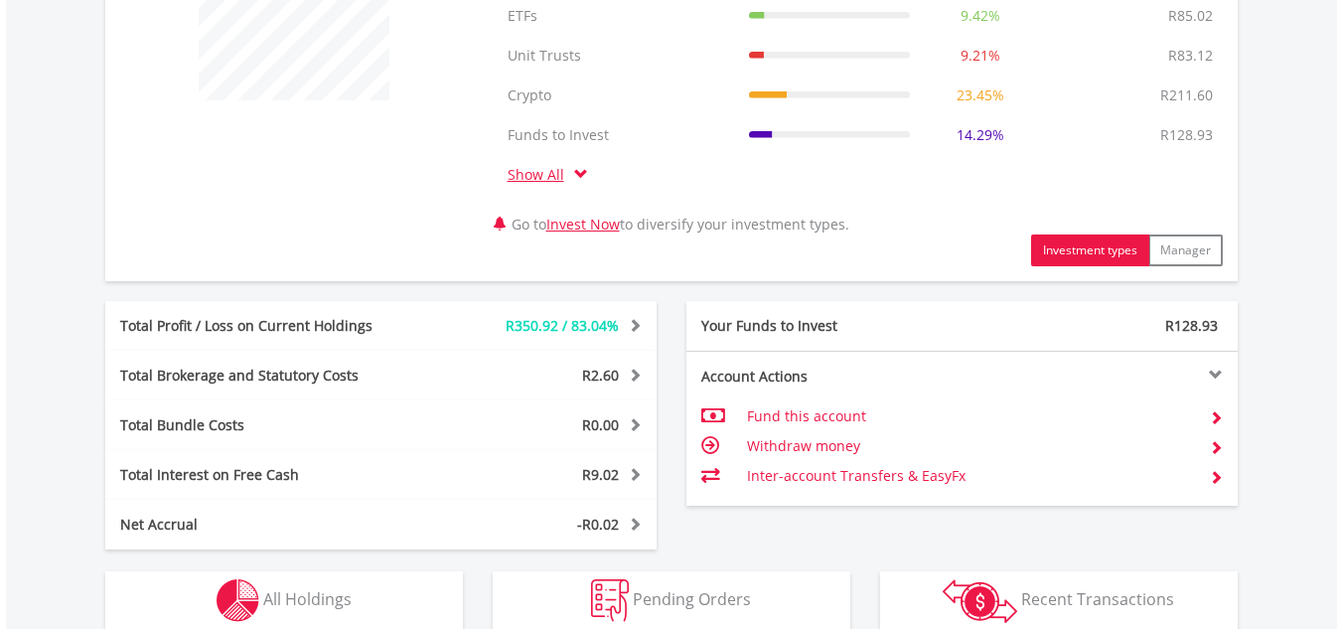
scroll to position [1111, 0]
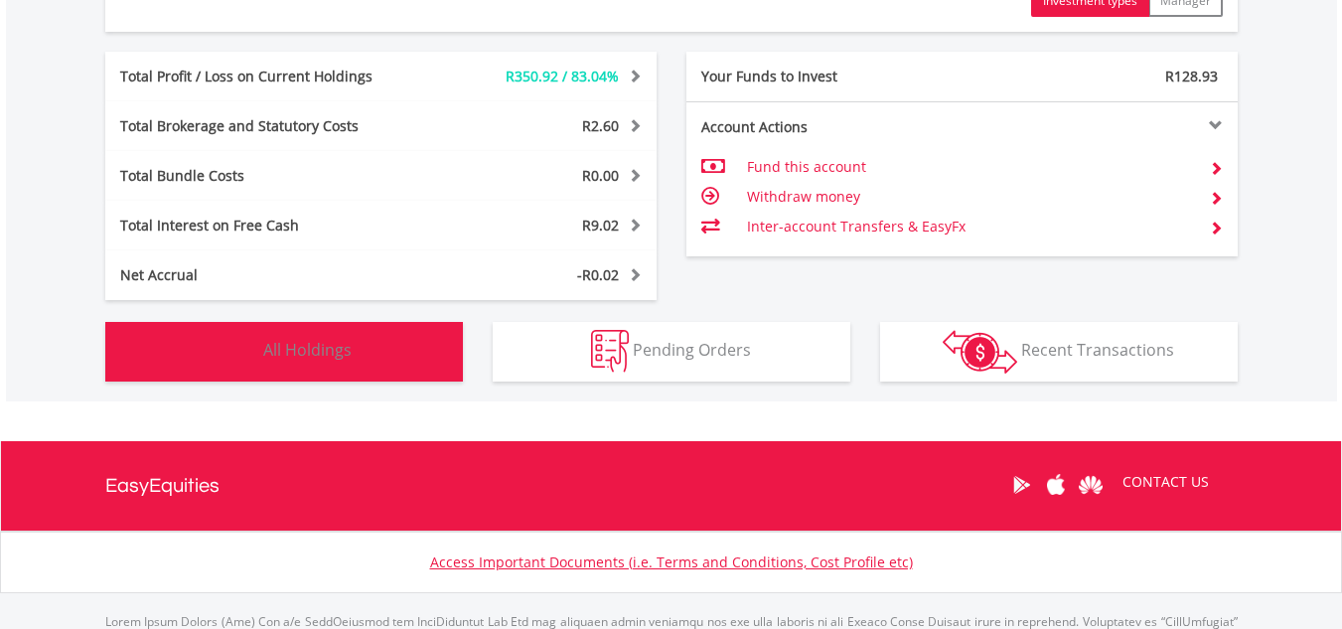
click at [320, 355] on span "All Holdings" at bounding box center [307, 350] width 88 height 22
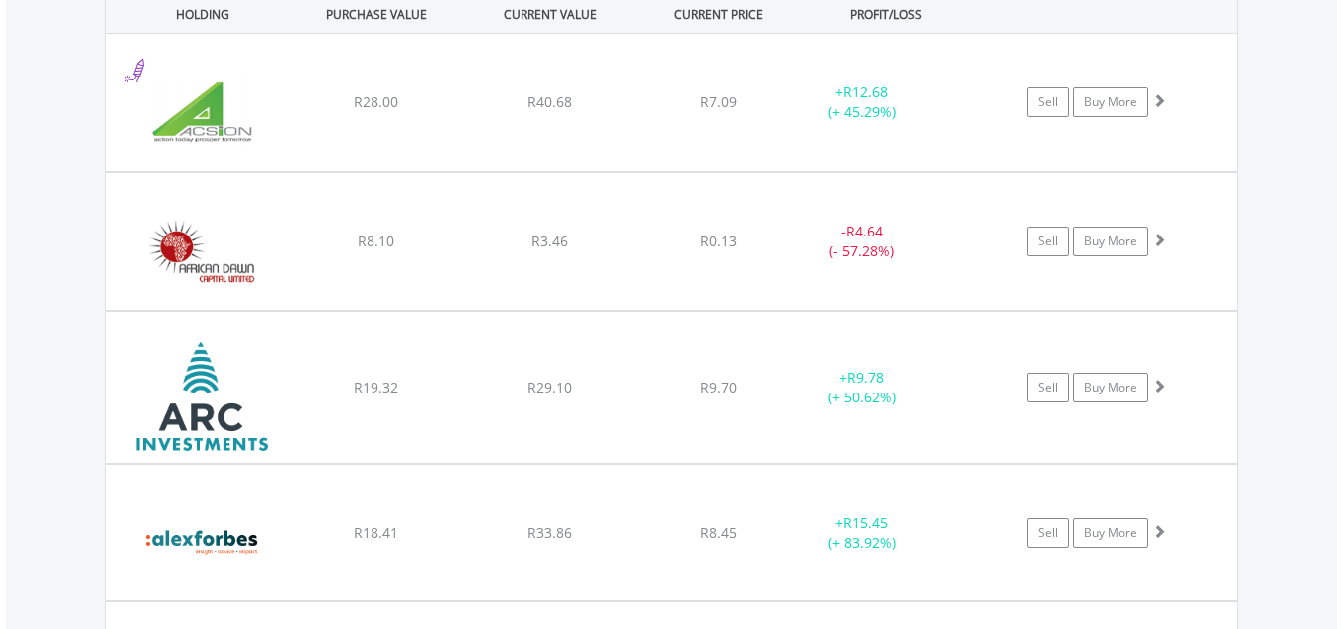
scroll to position [1651, 0]
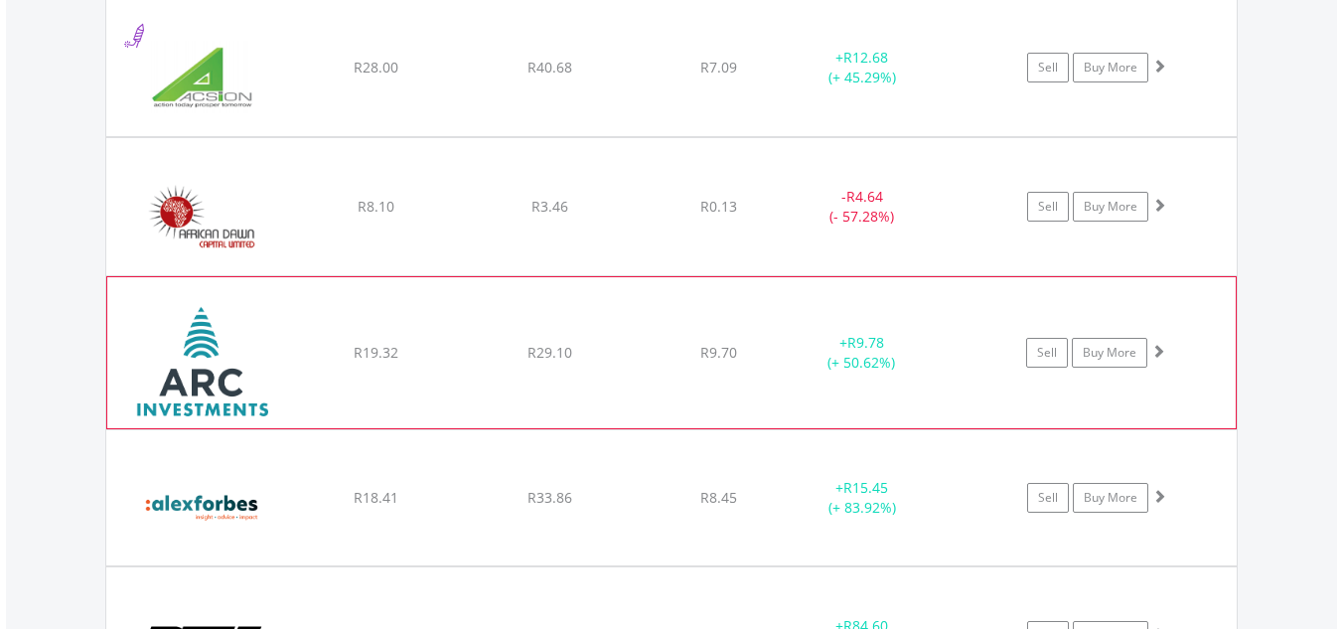
click at [445, 77] on div "R19.32" at bounding box center [376, 68] width 170 height 20
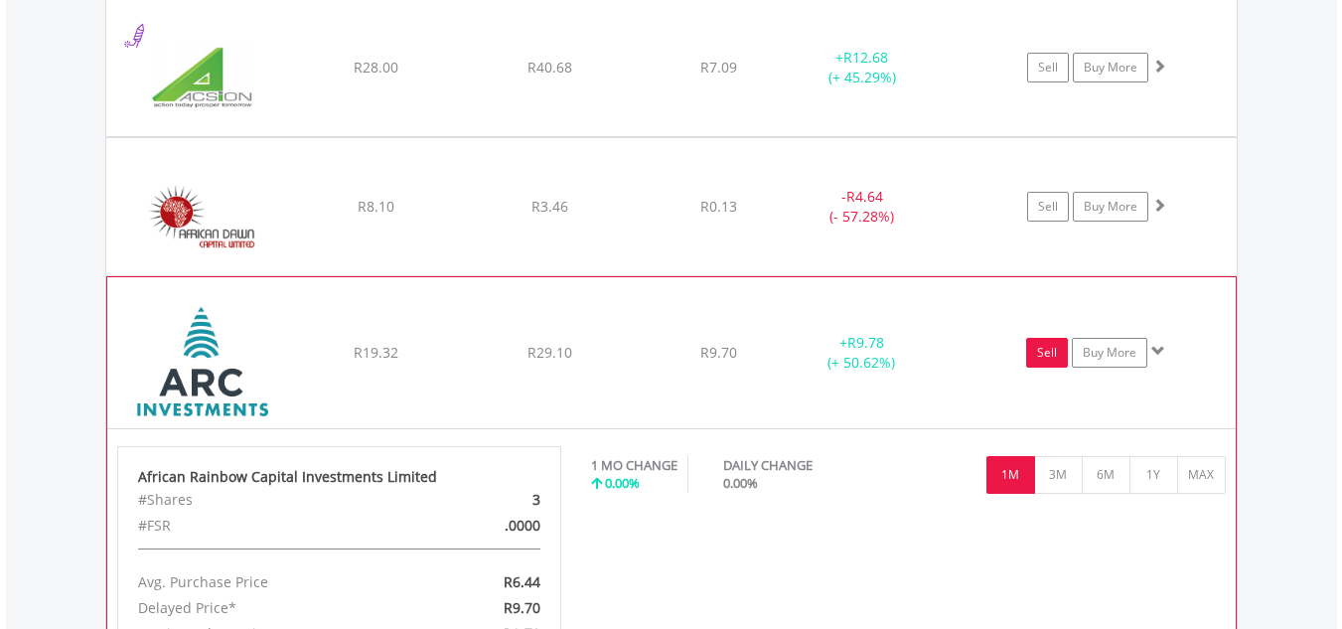
click at [1045, 357] on link "Sell" at bounding box center [1047, 353] width 42 height 30
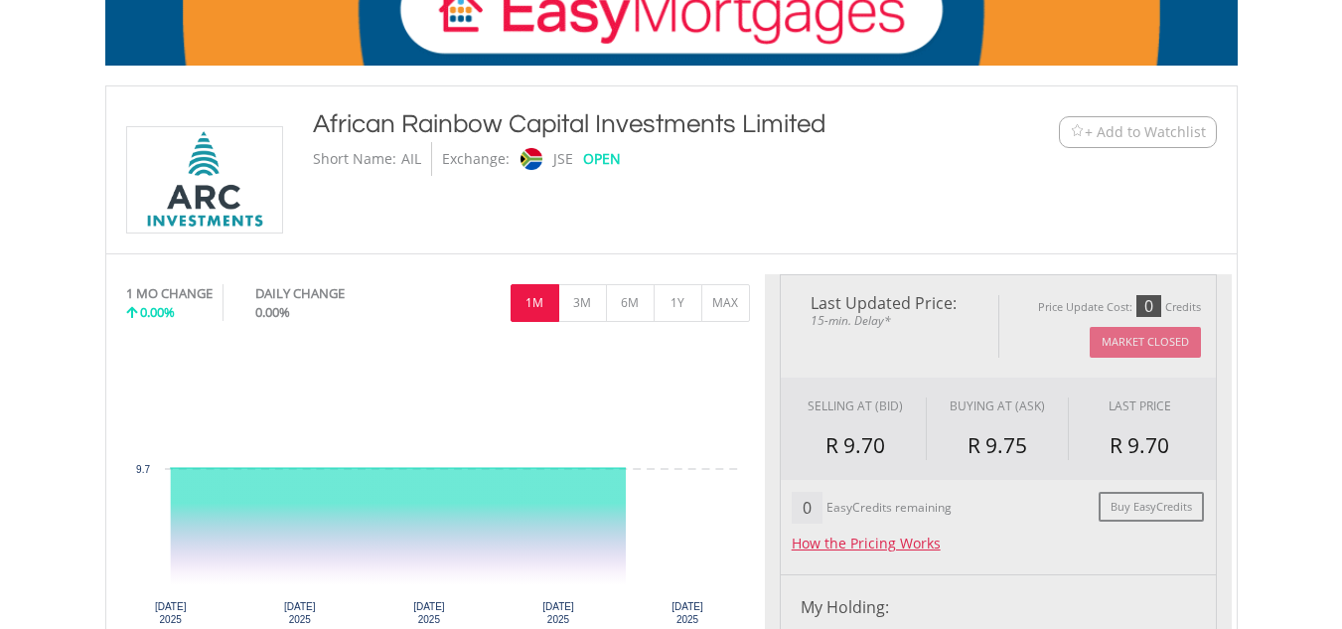
scroll to position [497, 0]
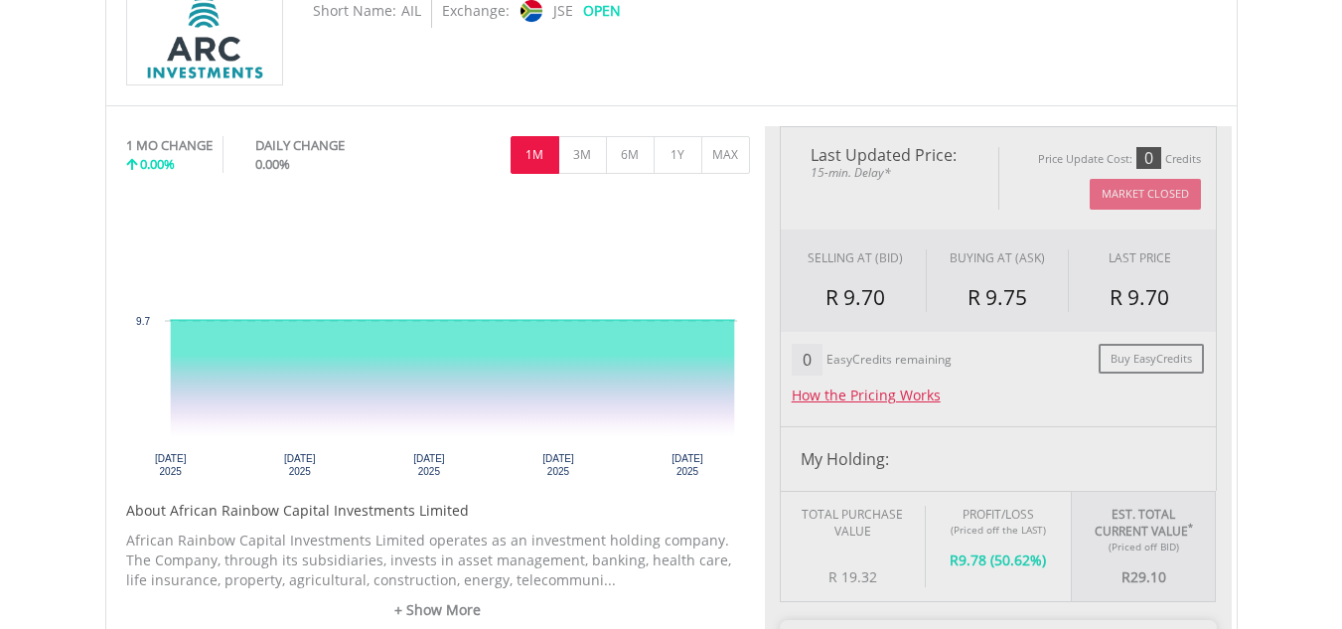
type input "*****"
type input "******"
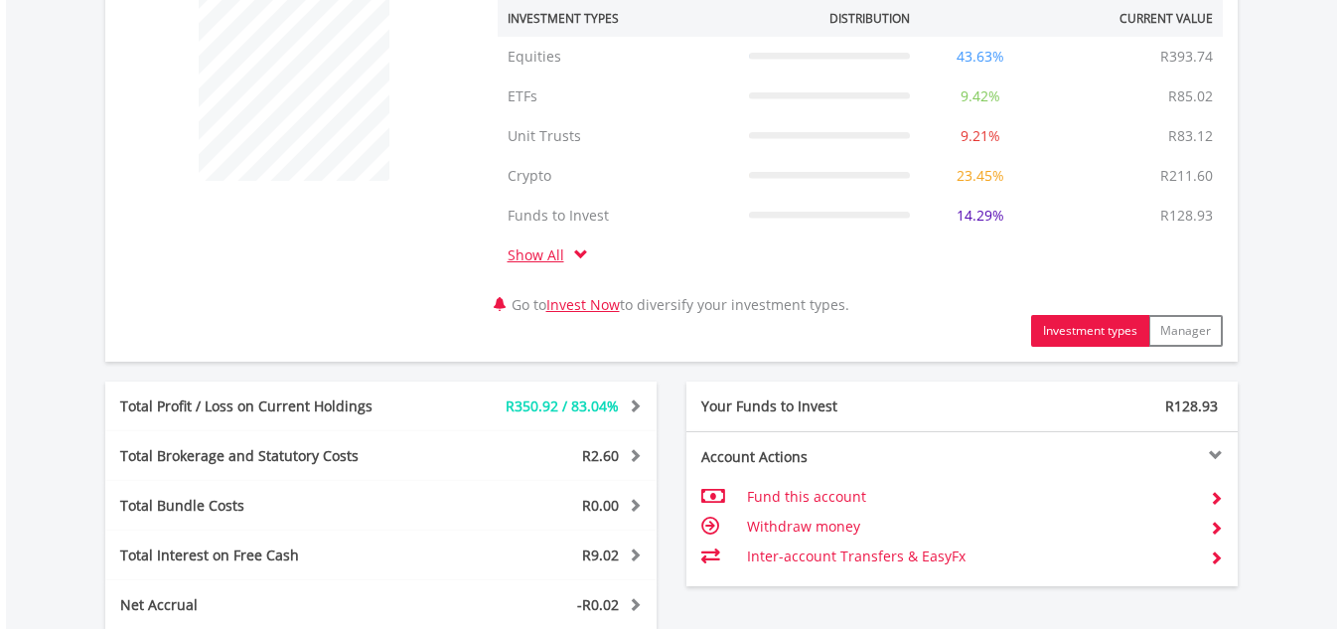
scroll to position [1210, 0]
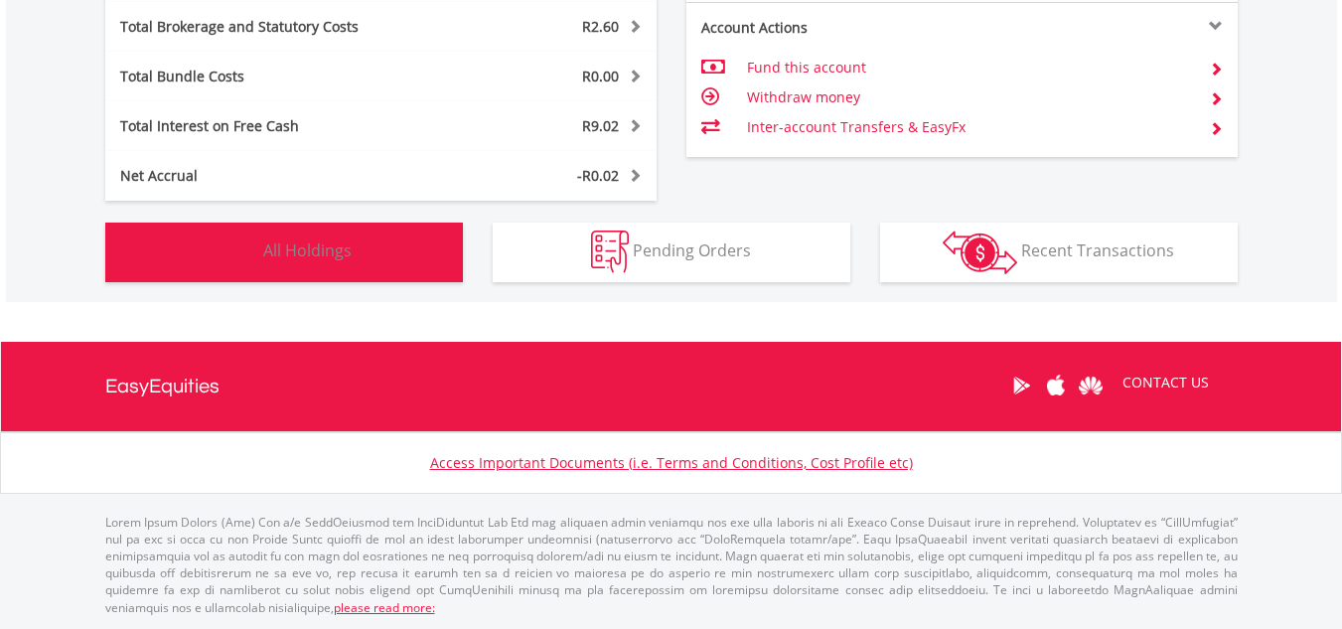
click at [303, 245] on span "All Holdings" at bounding box center [307, 250] width 88 height 22
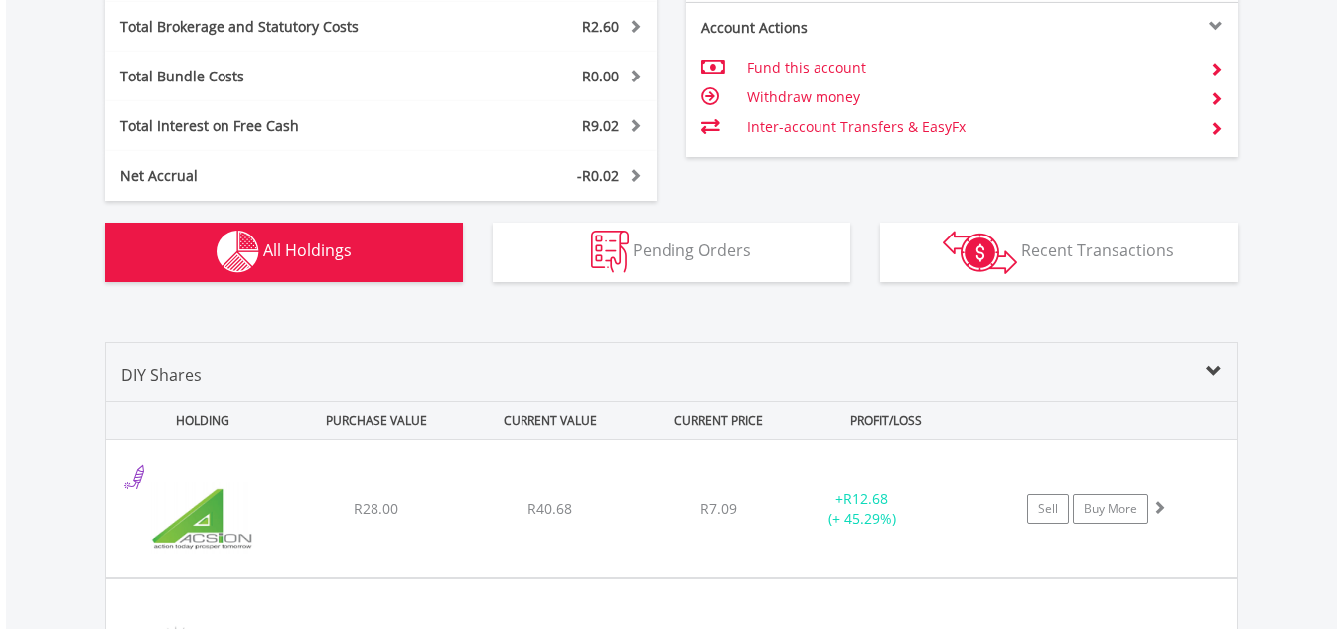
scroll to position [1552, 0]
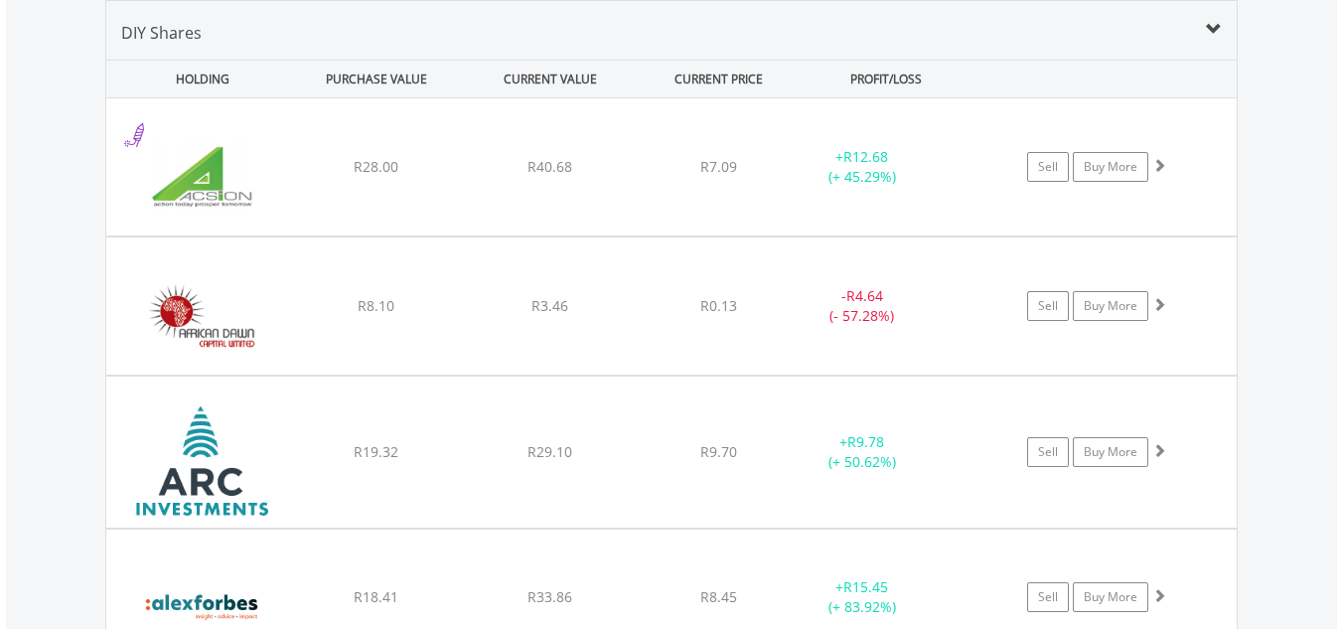
click at [303, 235] on div "﻿ African Dawn Capital Limited R8.10 R3.46 R0.13 - R4.64 (- 57.28%) Sell Buy Mo…" at bounding box center [671, 166] width 1130 height 137
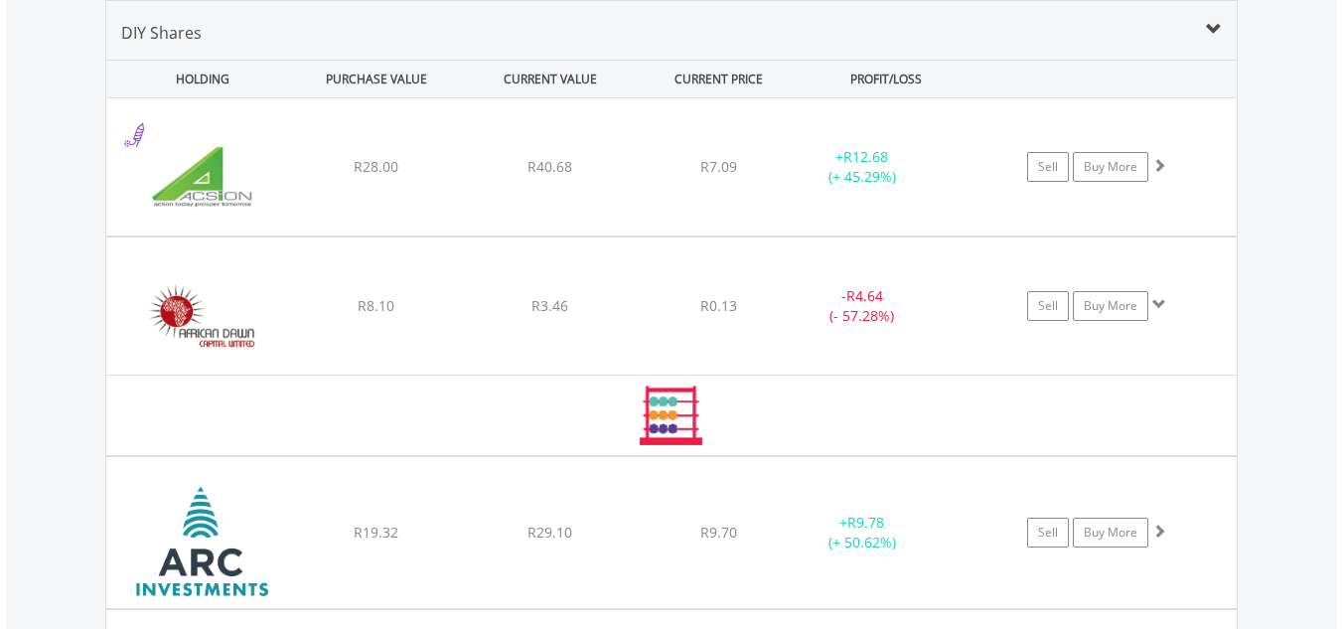
click at [303, 235] on div "﻿ African Dawn Capital Limited R8.10 R3.46 R0.13 - R4.64 (- 57.28%) Sell Buy Mo…" at bounding box center [671, 166] width 1130 height 137
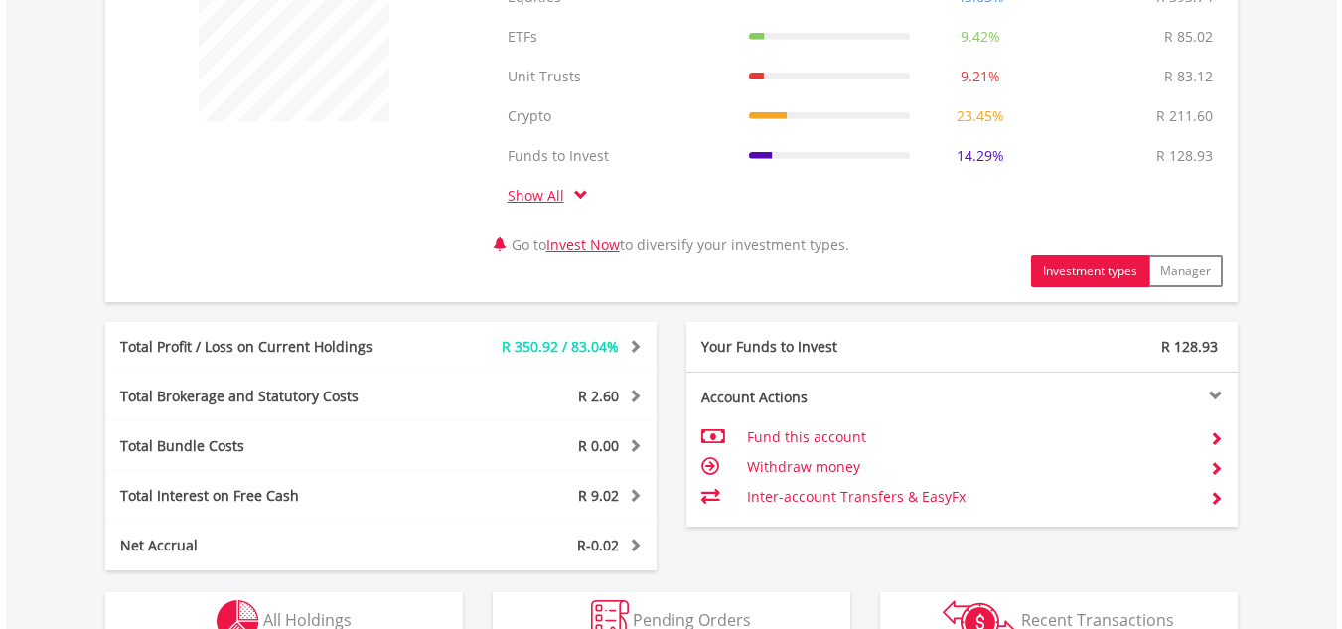
scroll to position [794, 0]
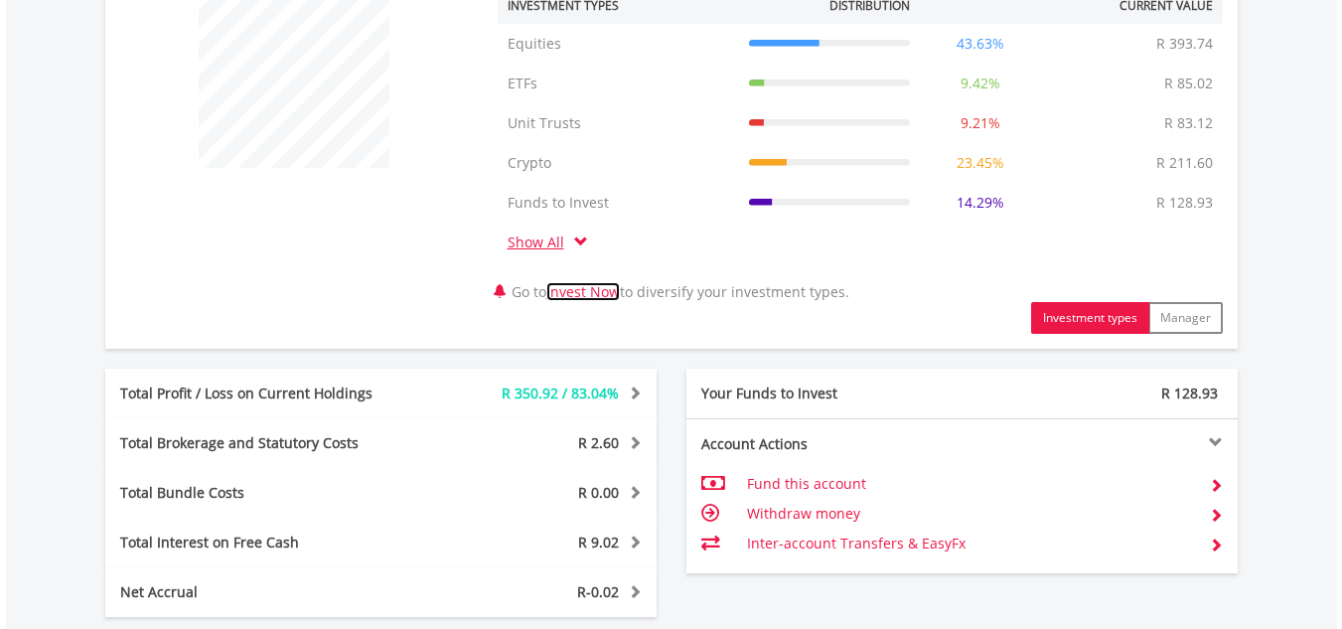
click at [584, 294] on link "Invest Now" at bounding box center [582, 291] width 73 height 19
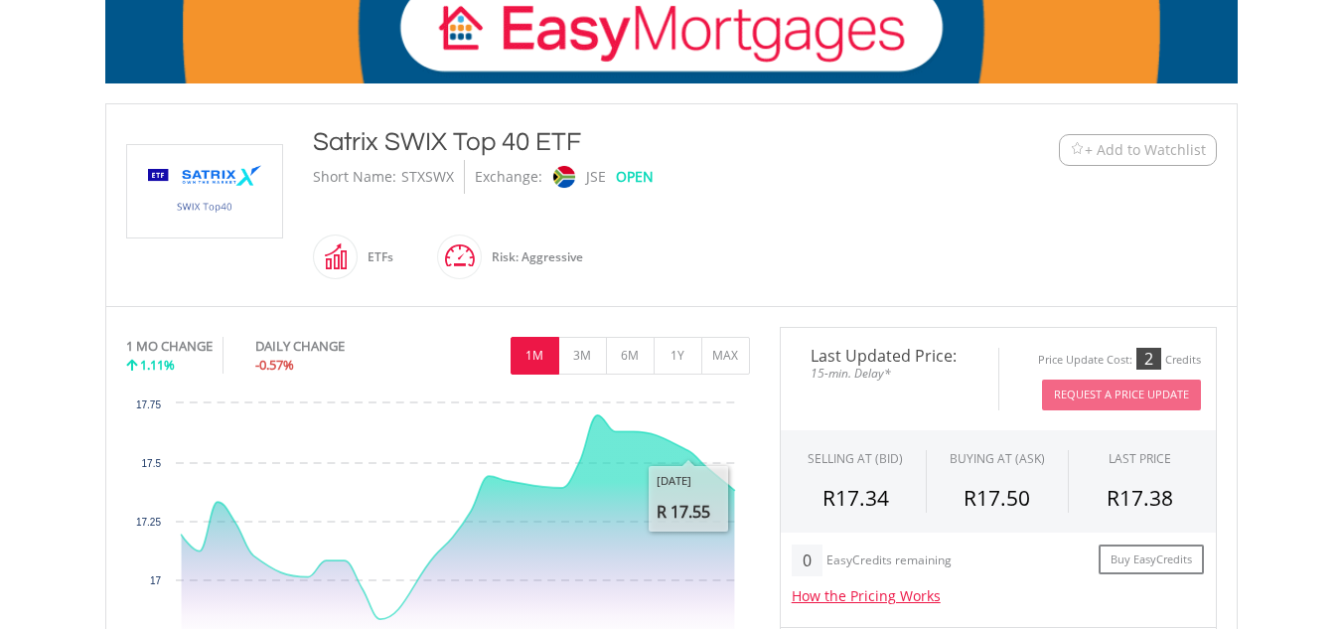
scroll to position [298, 0]
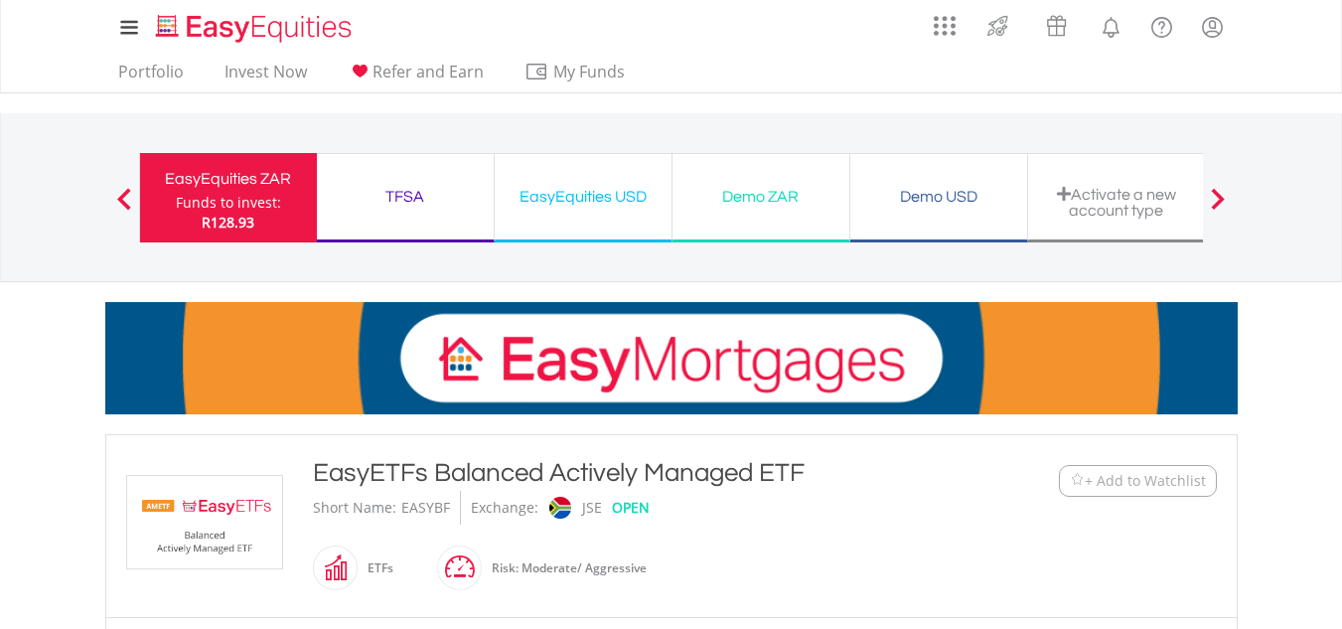
scroll to position [695, 0]
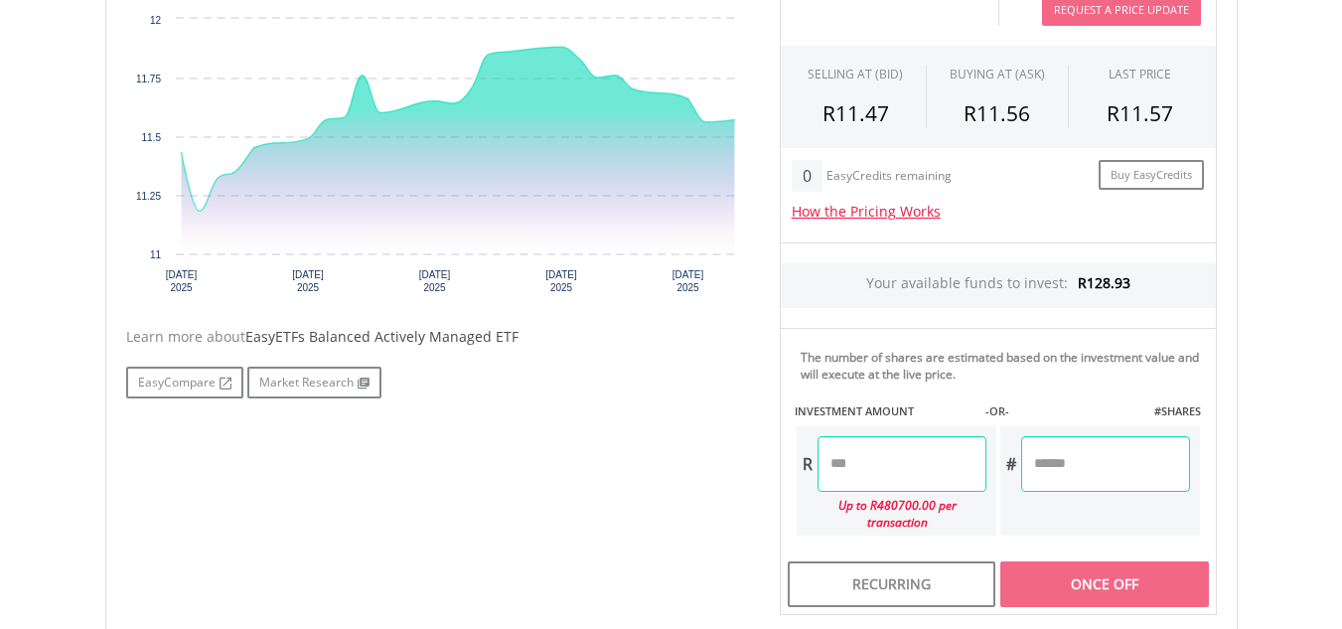
click at [924, 469] on input "number" at bounding box center [901, 464] width 169 height 56
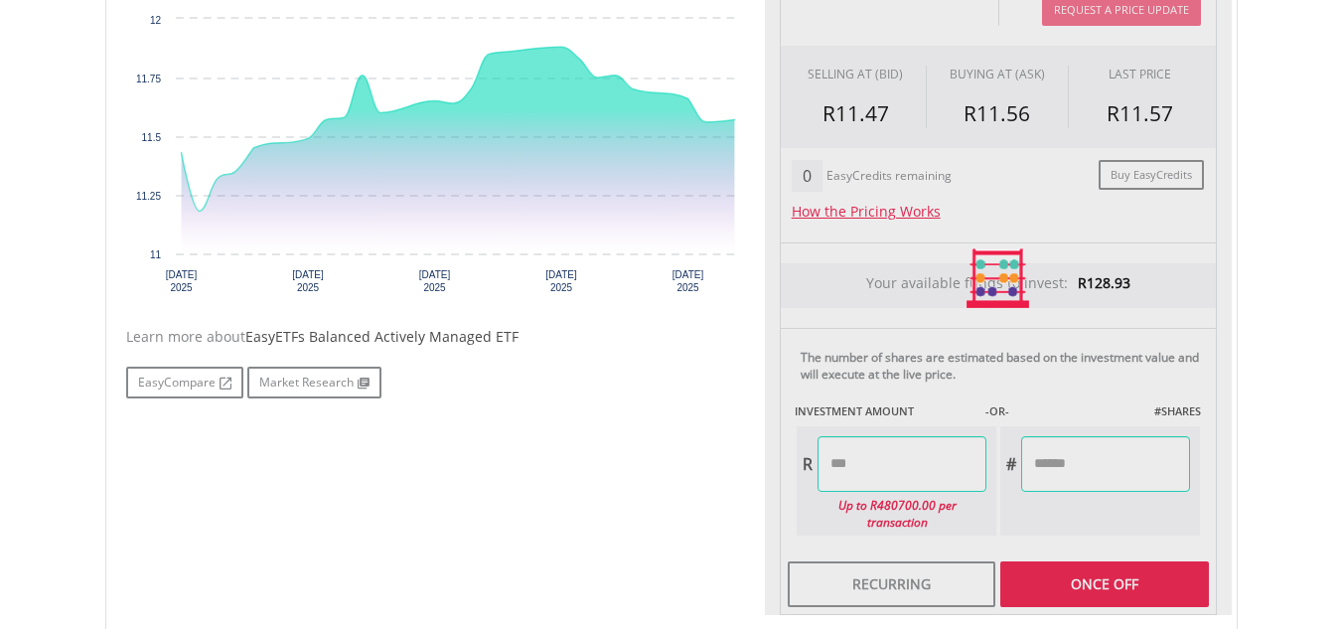
click at [1098, 462] on div "Last Updated Price: 15-min. Delay* Price Update Cost: 1 Credits Request A Price…" at bounding box center [998, 278] width 467 height 673
type input "*****"
type input "******"
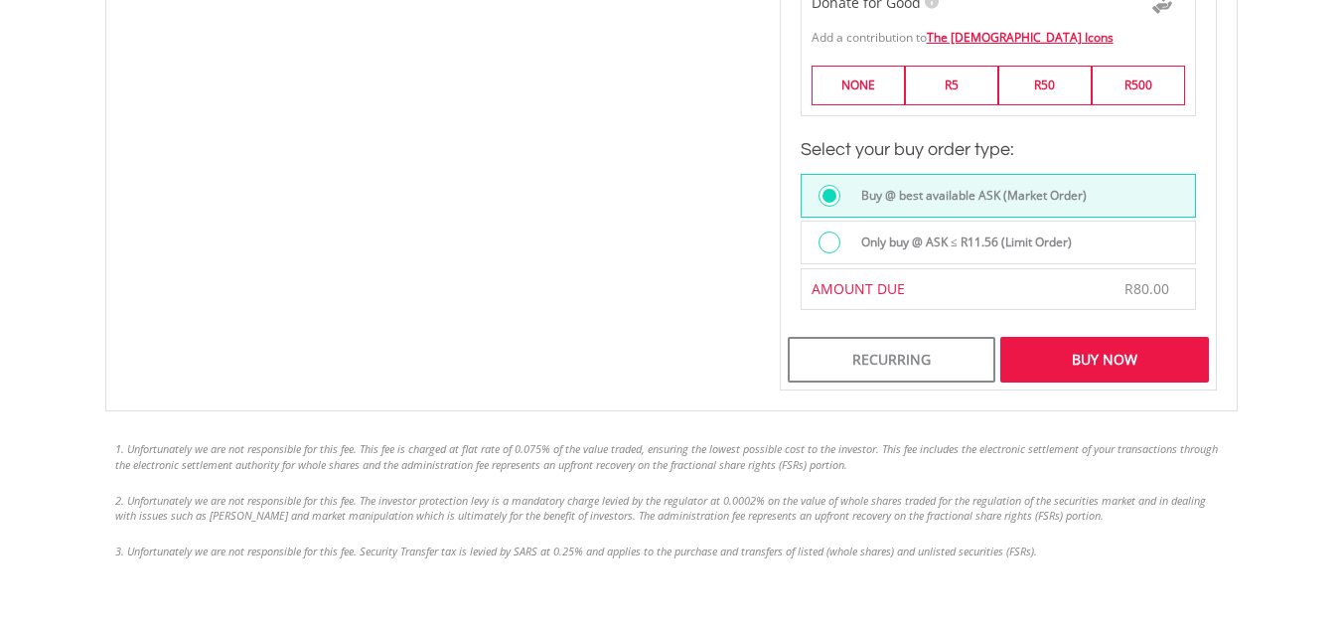
scroll to position [1490, 0]
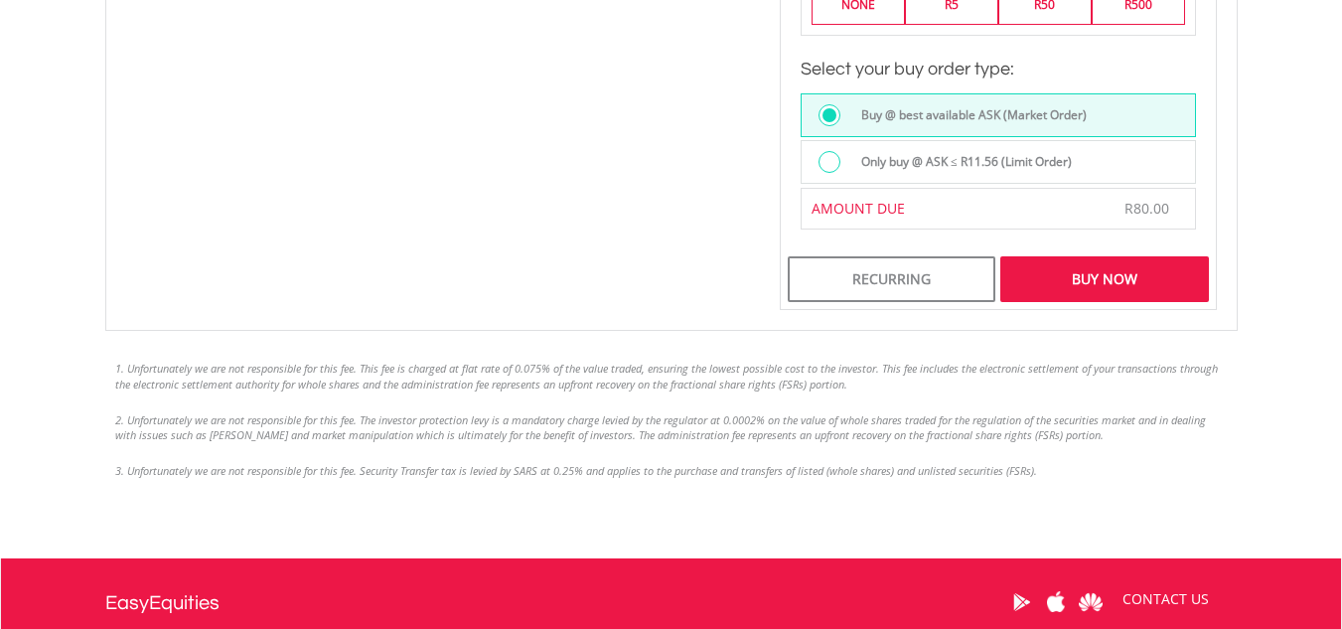
click at [1082, 261] on div "Buy Now" at bounding box center [1104, 279] width 208 height 46
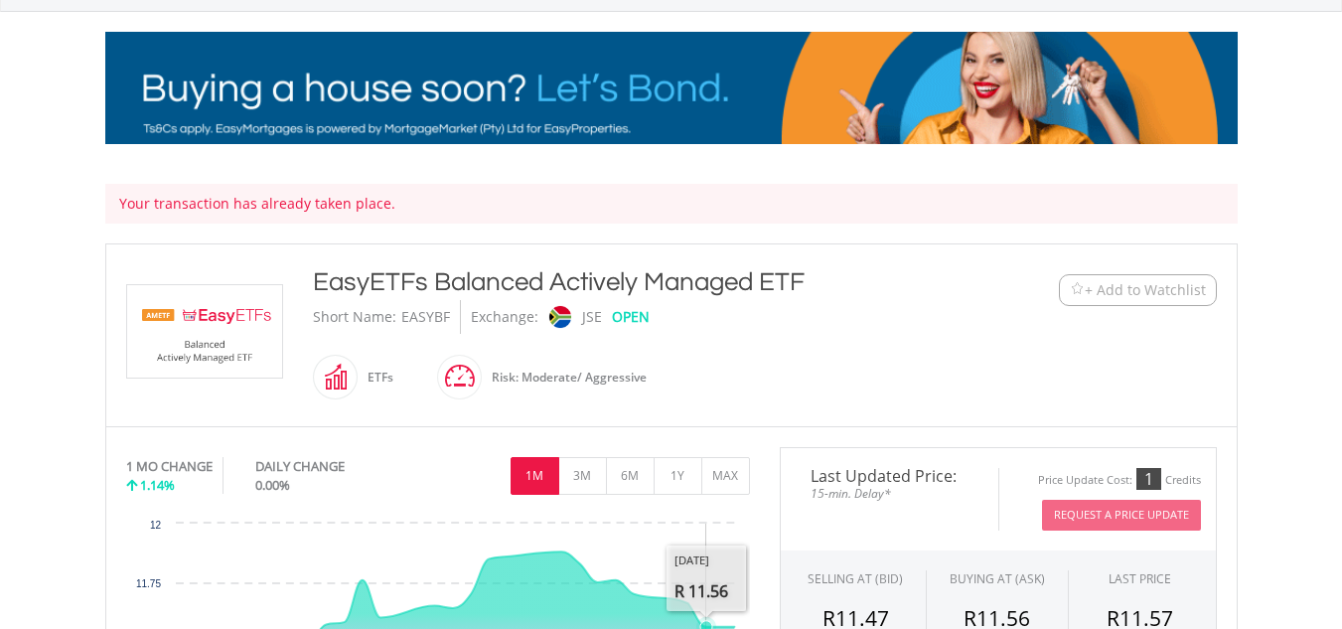
scroll to position [199, 0]
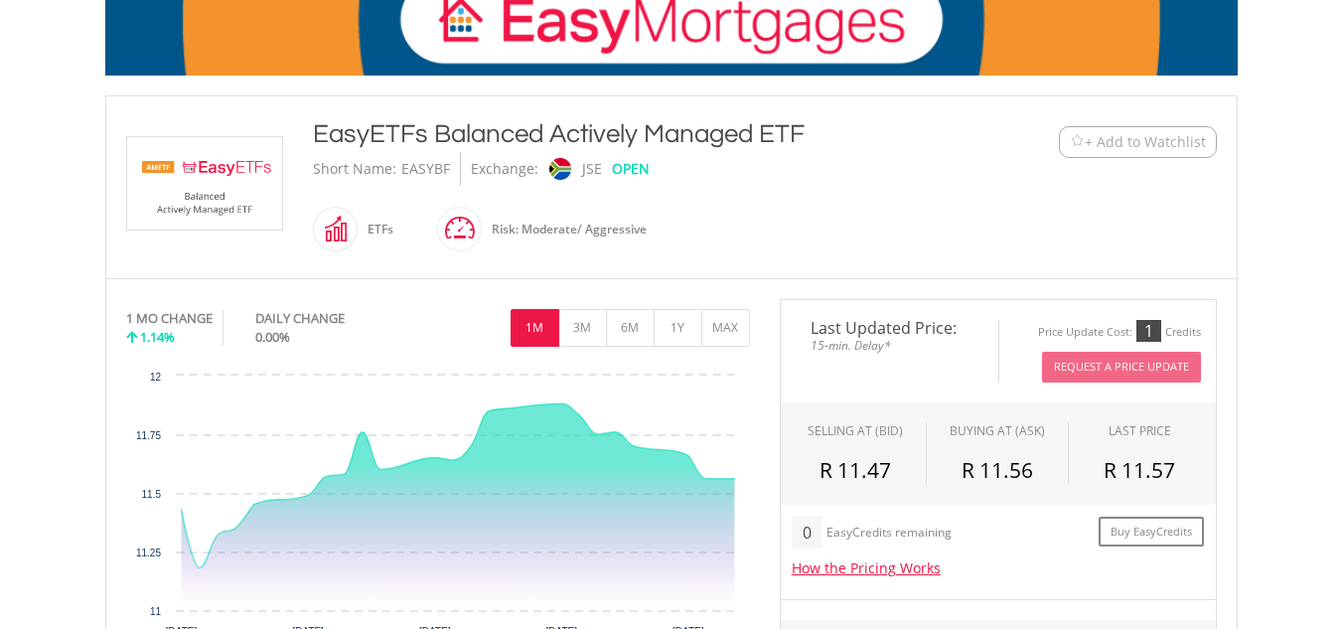
scroll to position [337, 0]
